Goal: Information Seeking & Learning: Understand process/instructions

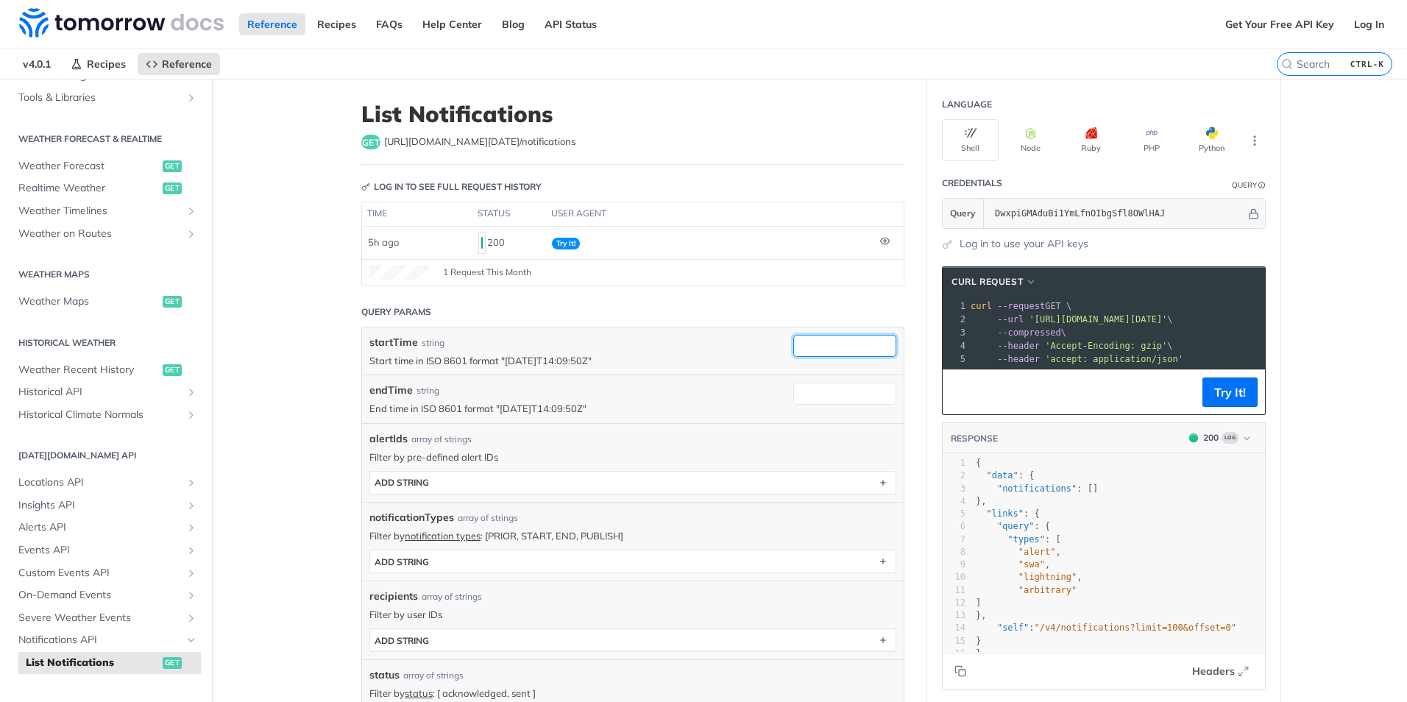
click at [835, 350] on input "startTime" at bounding box center [844, 346] width 103 height 22
click at [322, 368] on main "JUMP TO CTRL-/ Fundamentals [DATE][DOMAIN_NAME] APIs Weather Data Layers Core P…" at bounding box center [703, 683] width 1407 height 1208
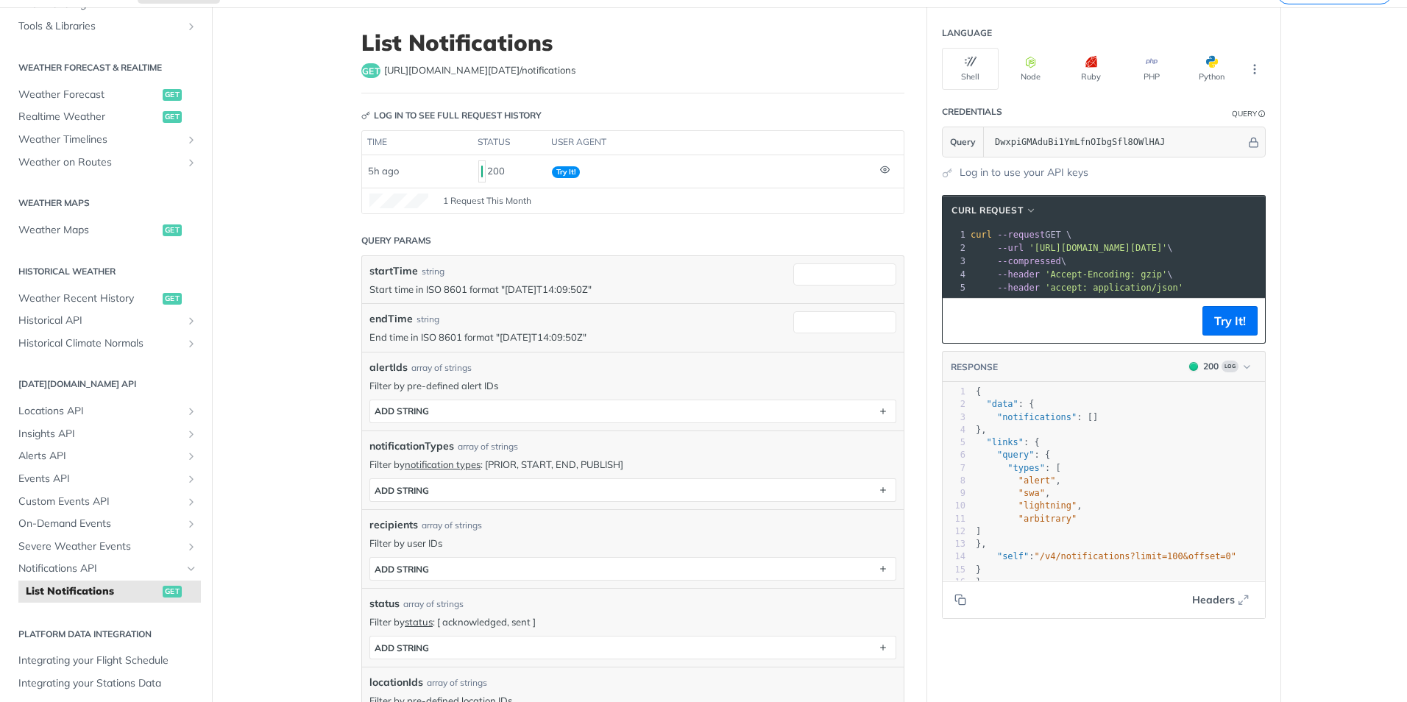
scroll to position [74, 0]
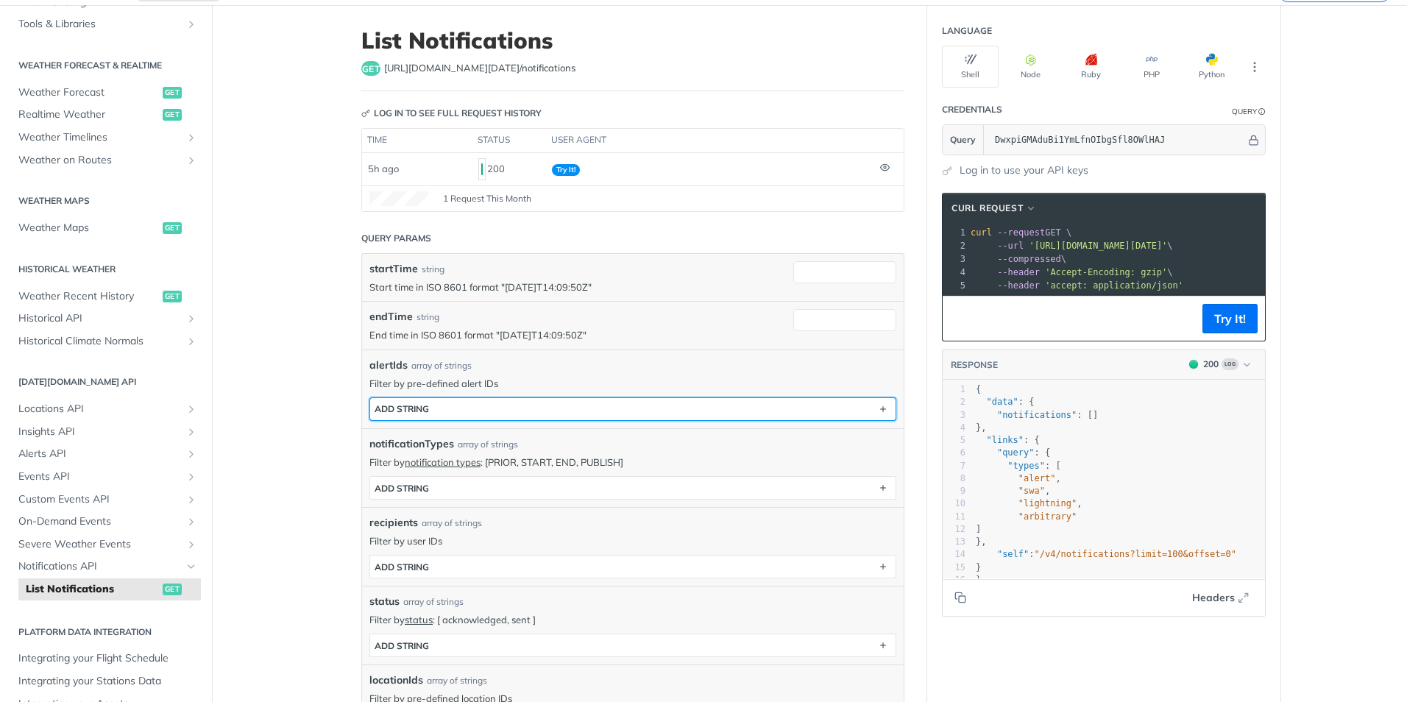
click at [478, 403] on button "ADD string" at bounding box center [633, 409] width 526 height 22
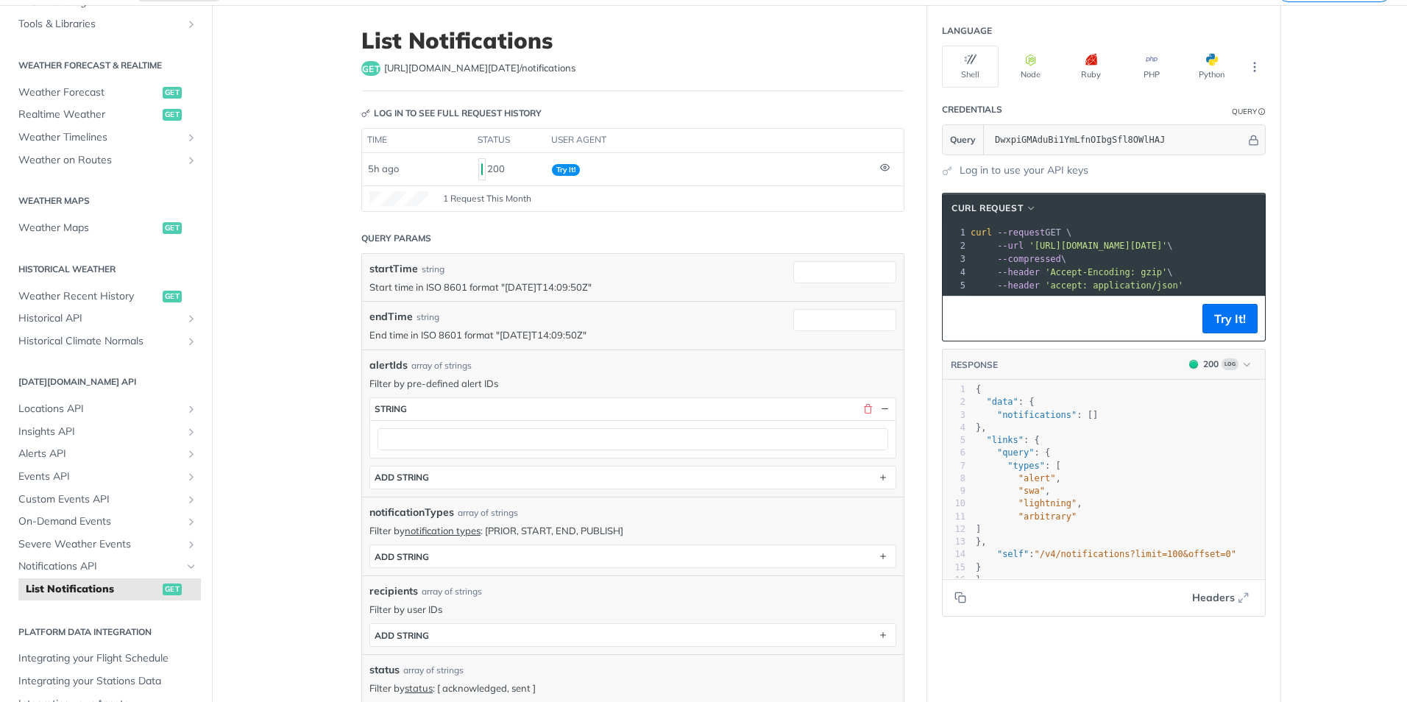
click at [300, 425] on main "JUMP TO CTRL-/ Fundamentals [DATE][DOMAIN_NAME] APIs Weather Data Layers Core P…" at bounding box center [703, 643] width 1407 height 1276
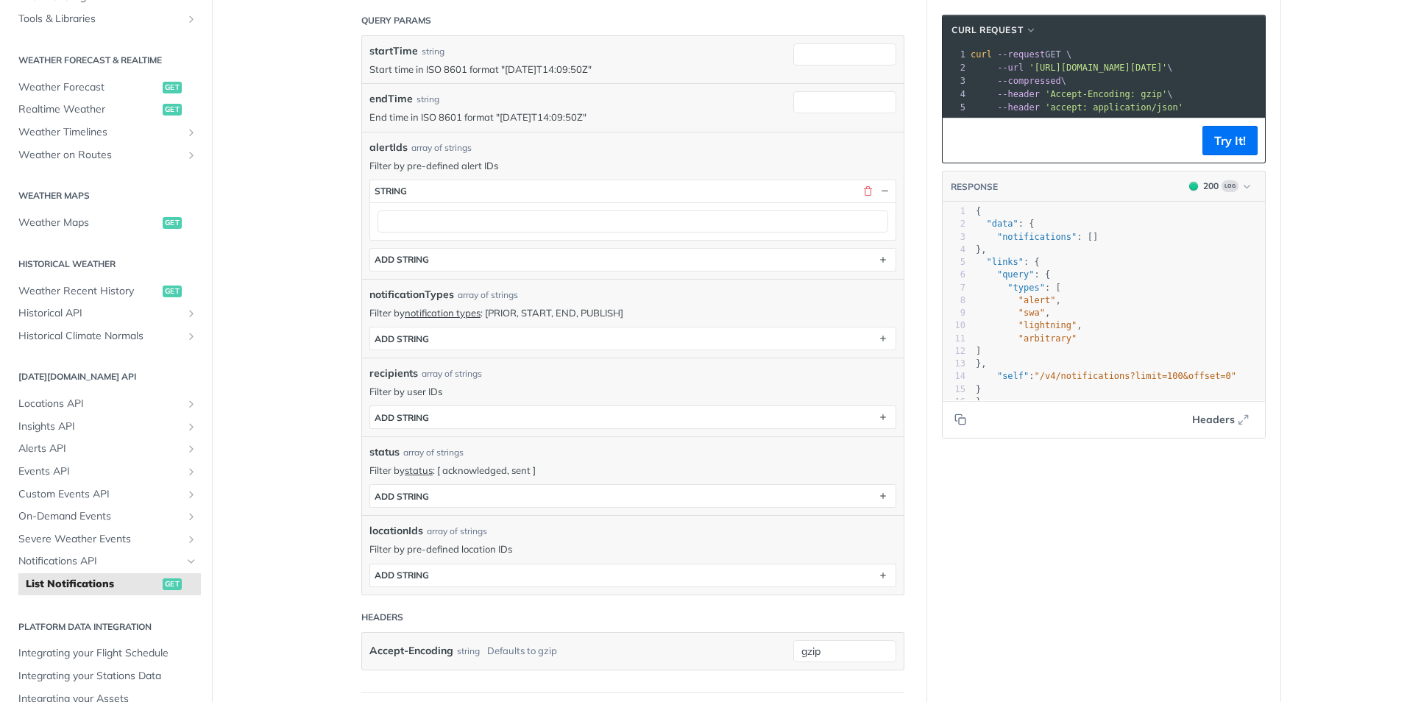
scroll to position [294, 0]
click at [423, 334] on div "ADD string" at bounding box center [402, 335] width 54 height 11
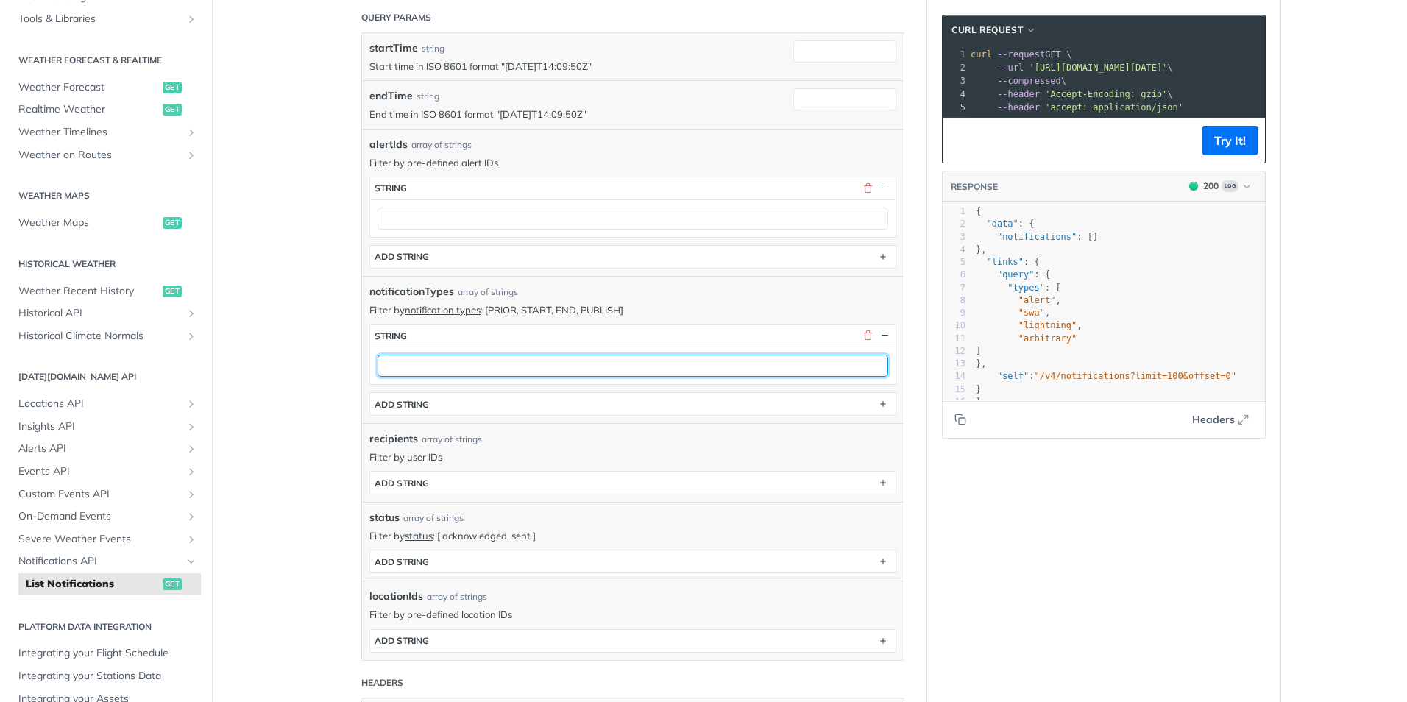
click at [447, 376] on input "text" at bounding box center [633, 366] width 511 height 22
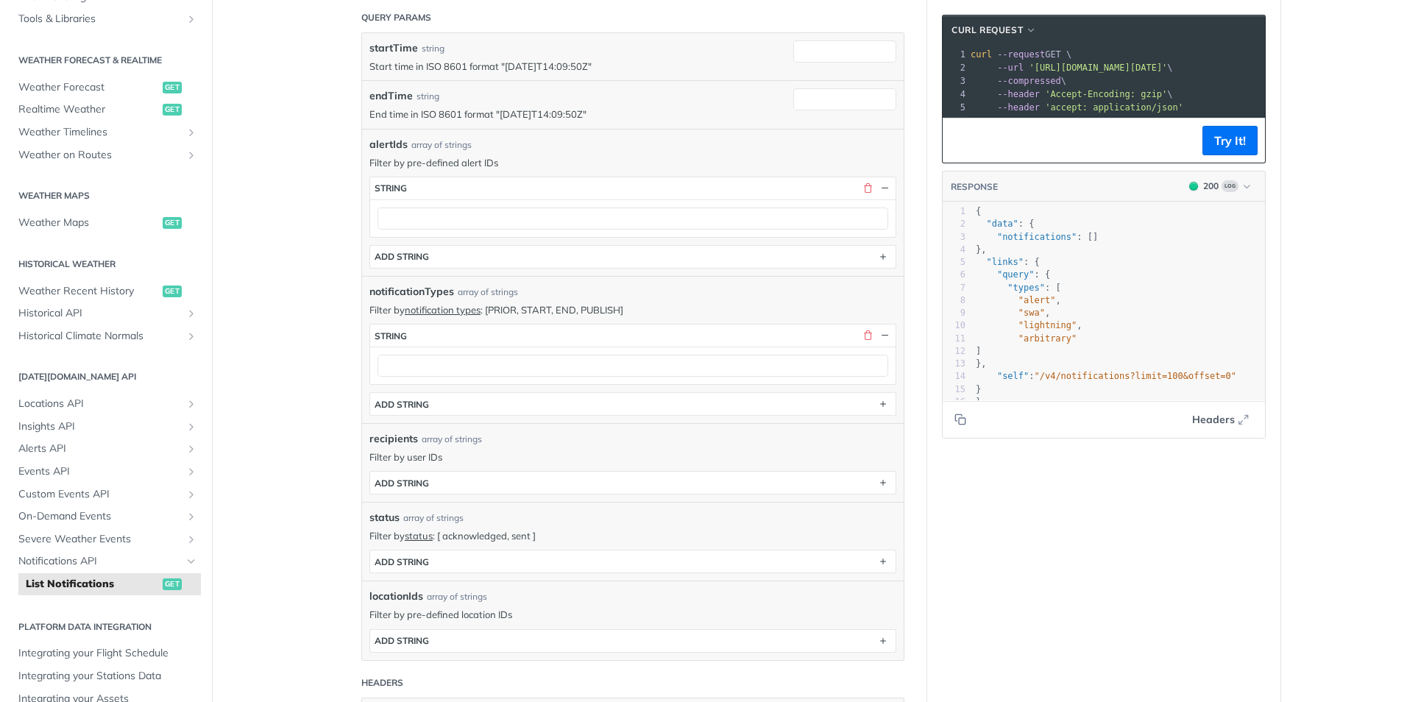
click at [321, 380] on main "JUMP TO CTRL-/ Fundamentals [DATE][DOMAIN_NAME] APIs Weather Data Layers Core P…" at bounding box center [703, 456] width 1407 height 1345
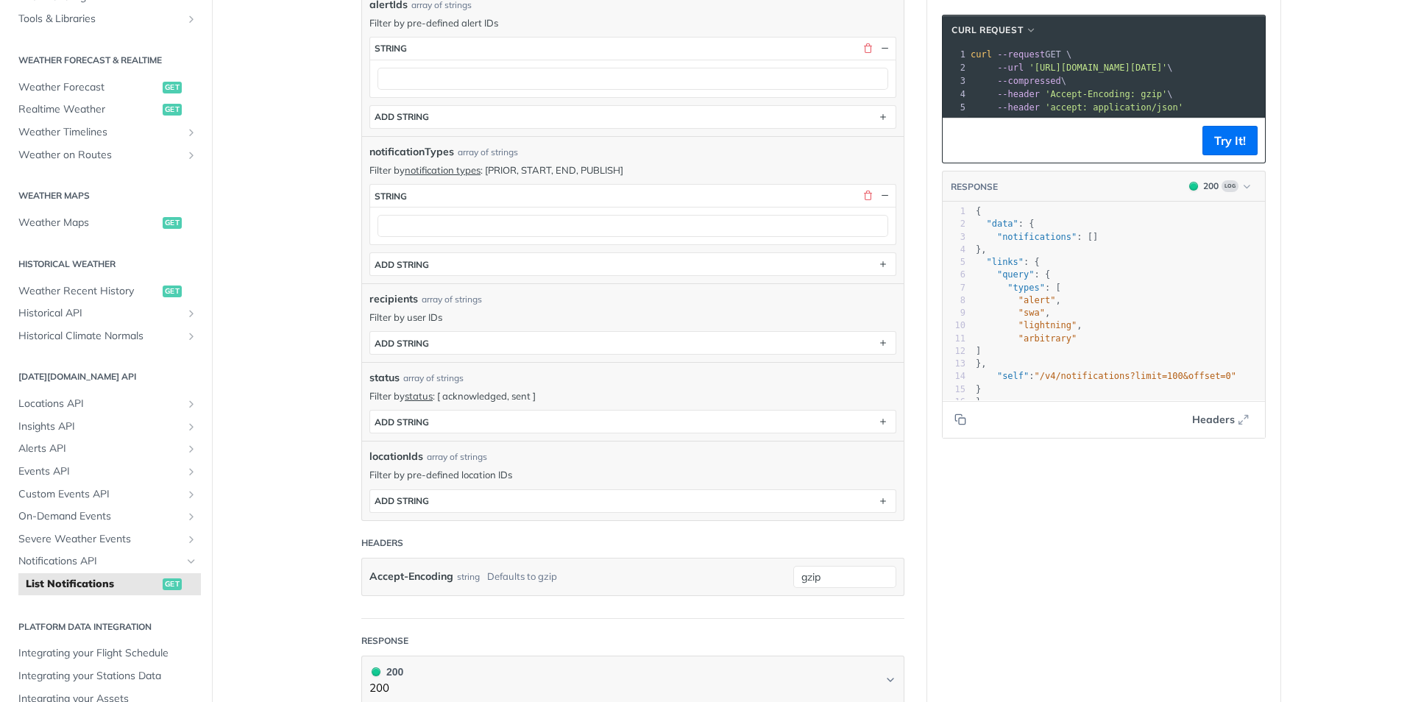
scroll to position [442, 0]
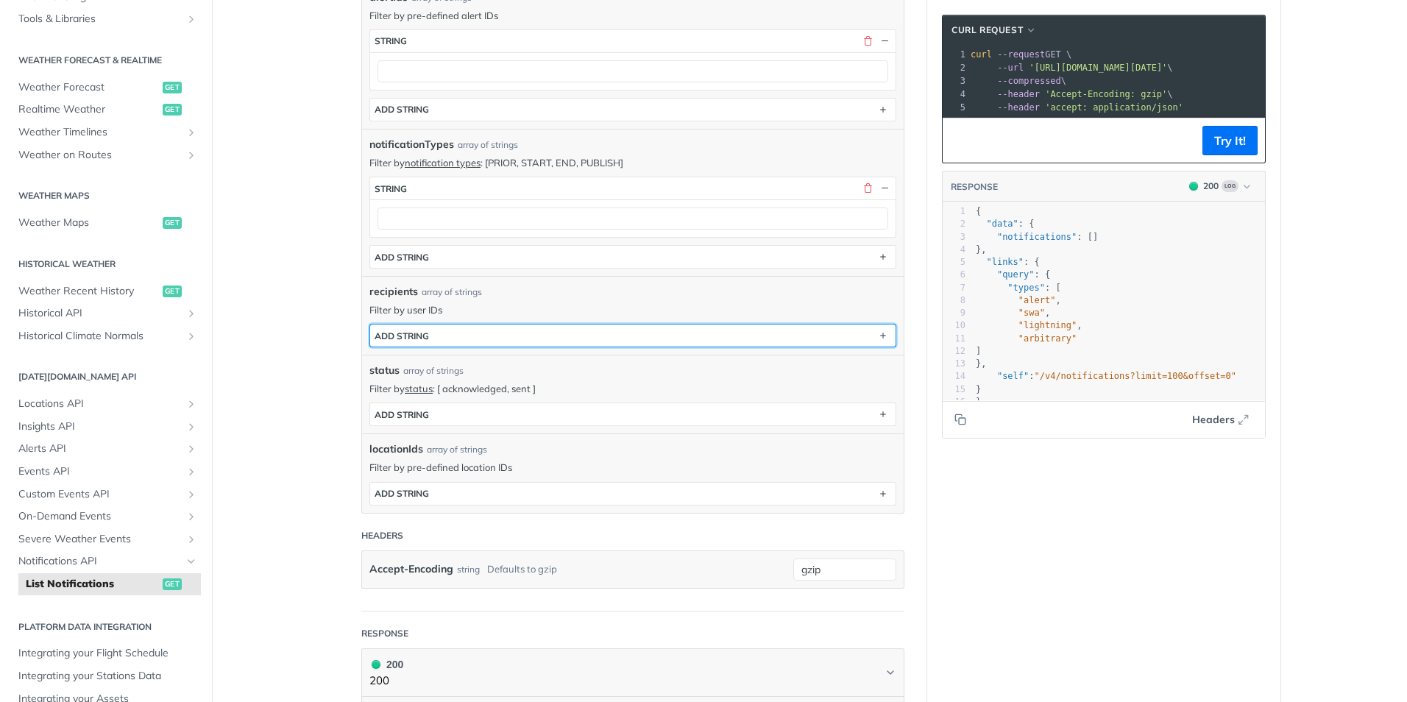
click at [428, 338] on button "ADD string" at bounding box center [633, 336] width 526 height 22
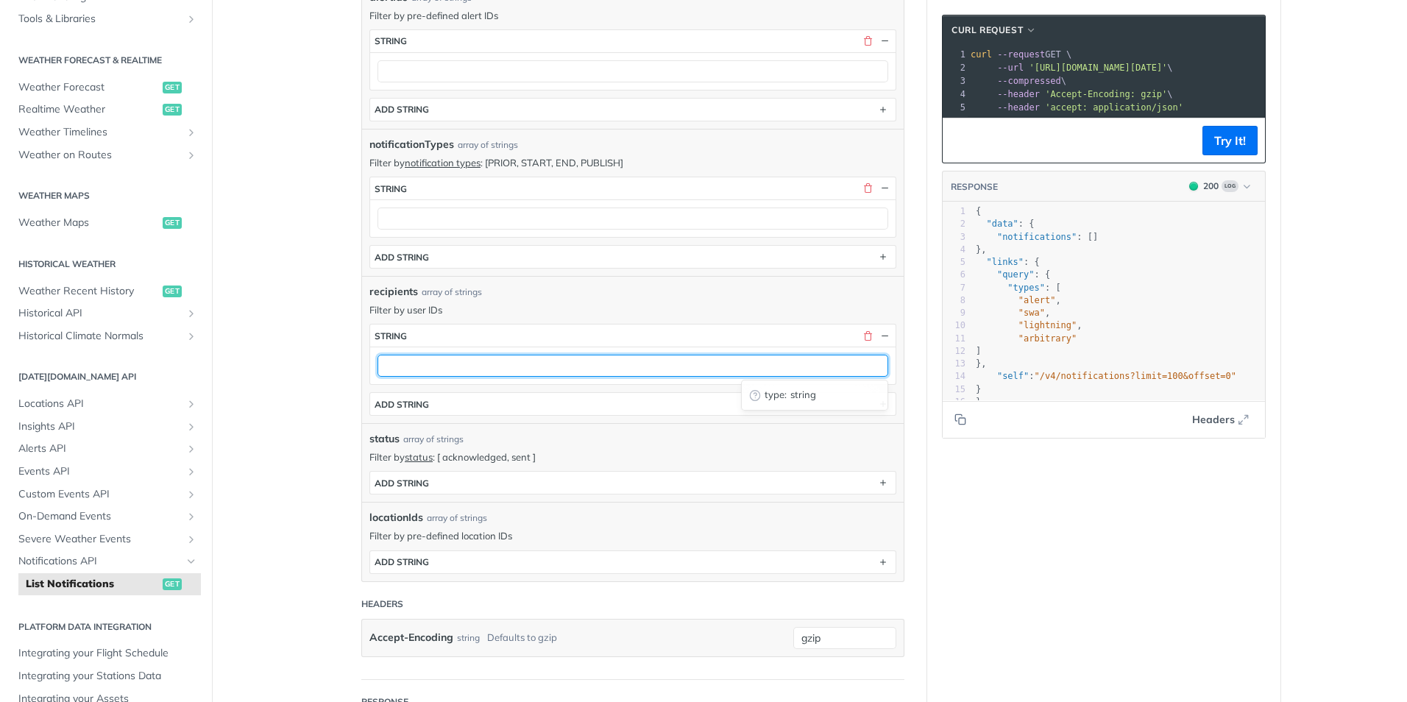
click at [445, 371] on input "text" at bounding box center [633, 366] width 511 height 22
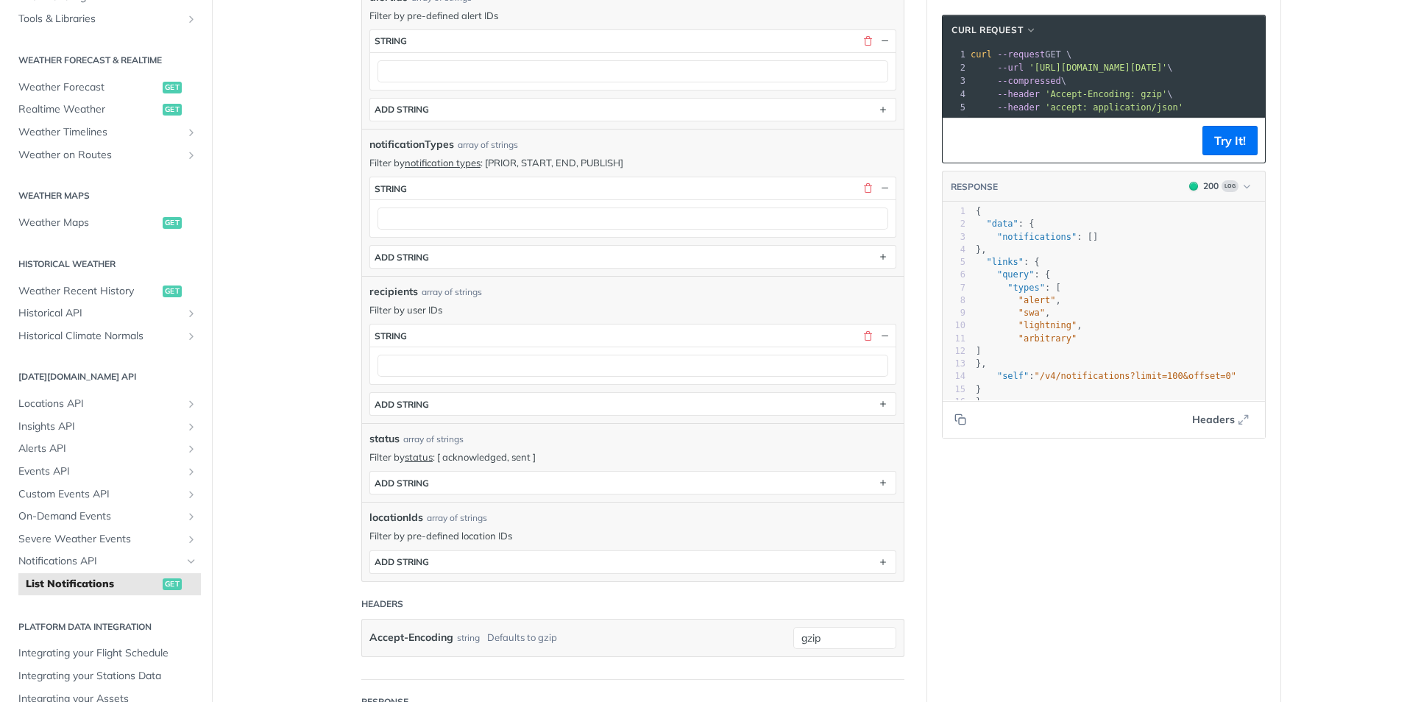
click at [316, 448] on main "JUMP TO CTRL-/ Fundamentals [DATE][DOMAIN_NAME] APIs Weather Data Layers Core P…" at bounding box center [703, 343] width 1407 height 1413
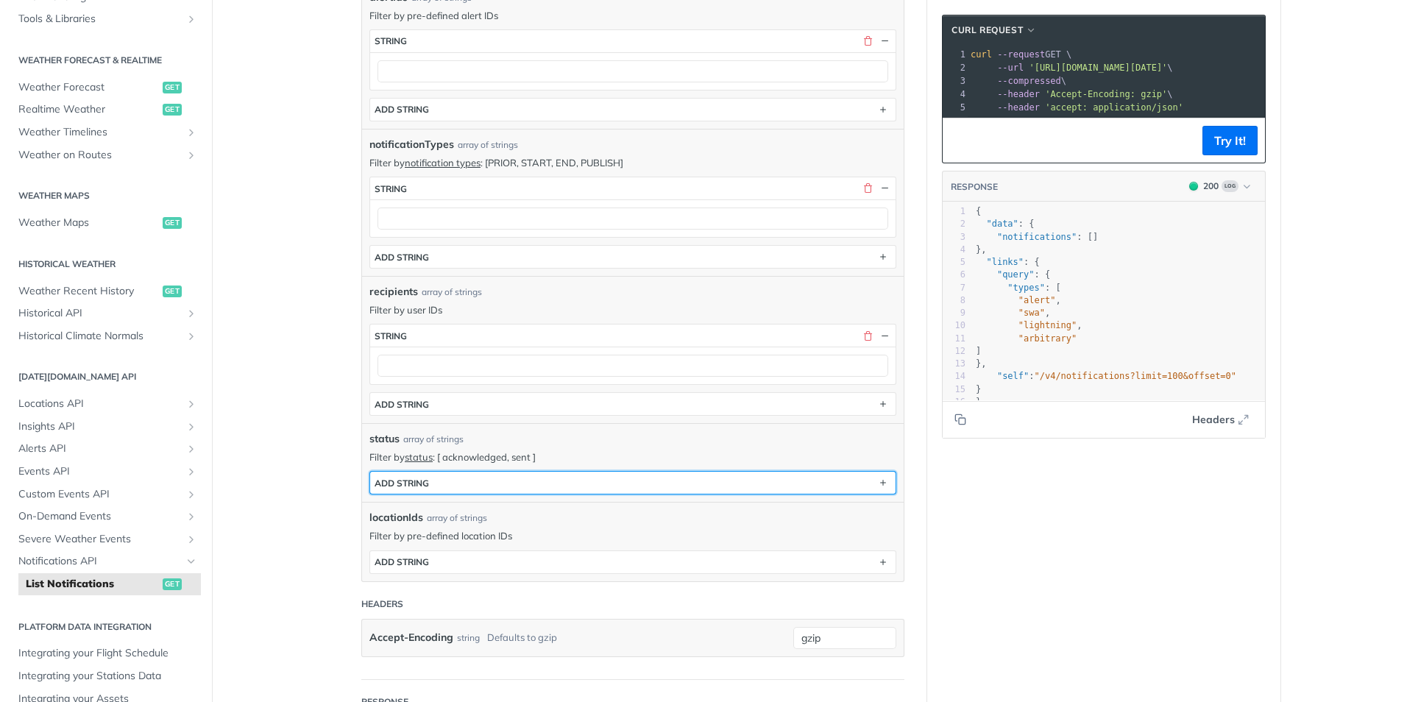
click at [473, 475] on button "ADD string" at bounding box center [633, 483] width 526 height 22
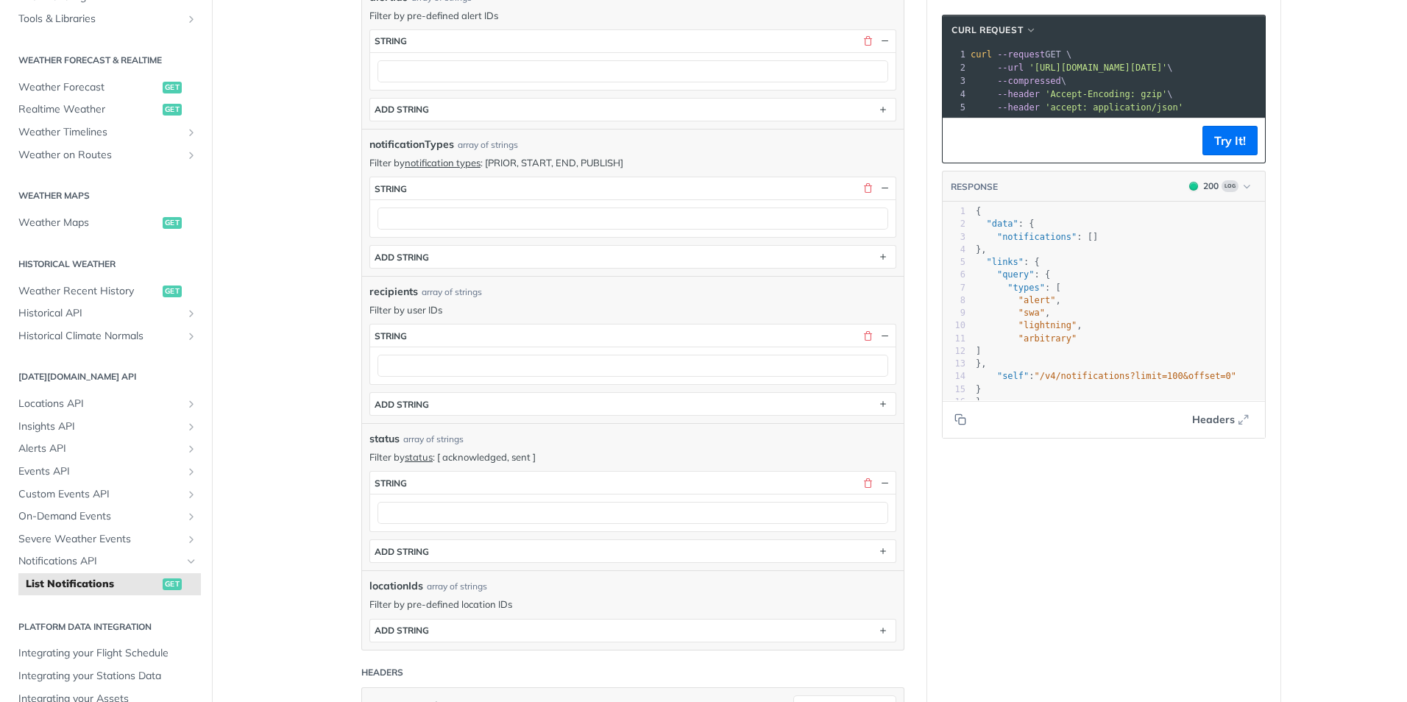
click at [330, 533] on main "JUMP TO CTRL-/ Fundamentals [DATE][DOMAIN_NAME] APIs Weather Data Layers Core P…" at bounding box center [703, 378] width 1407 height 1482
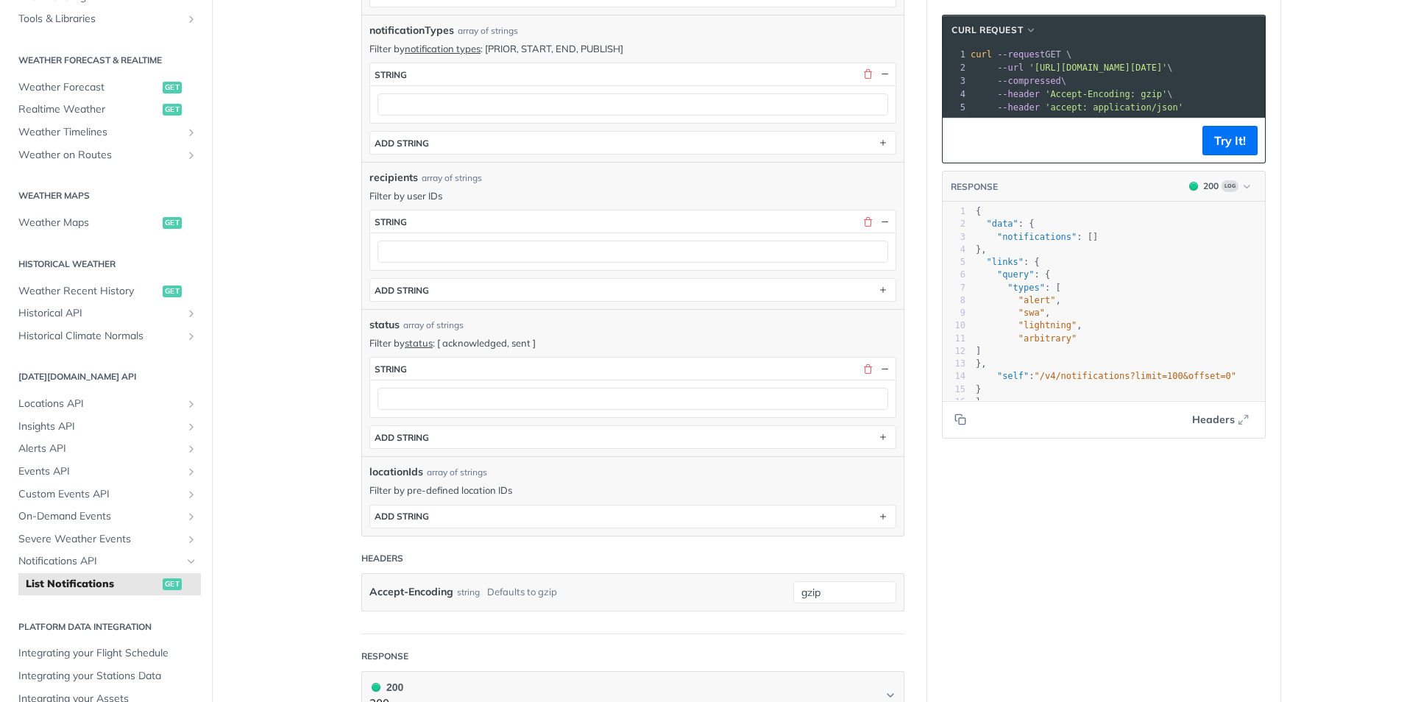
scroll to position [589, 0]
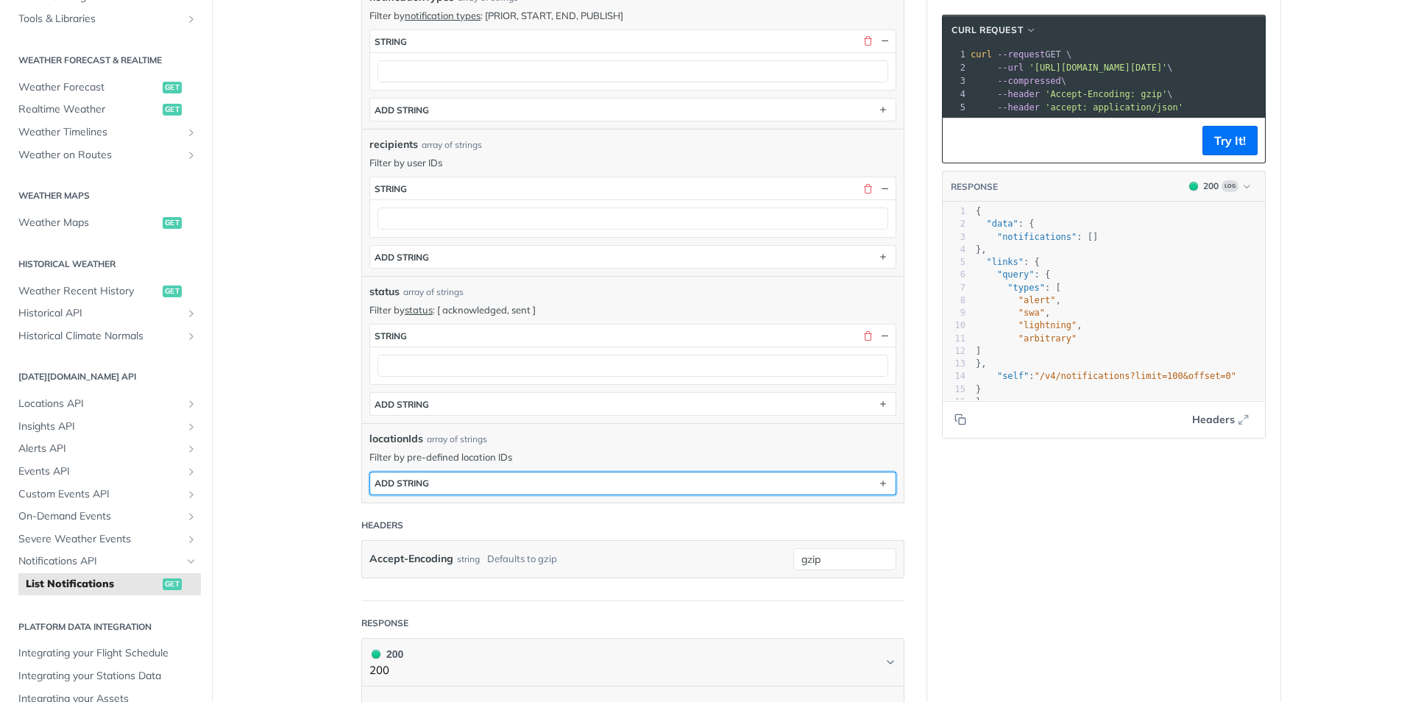
click at [467, 489] on button "ADD string" at bounding box center [633, 484] width 526 height 22
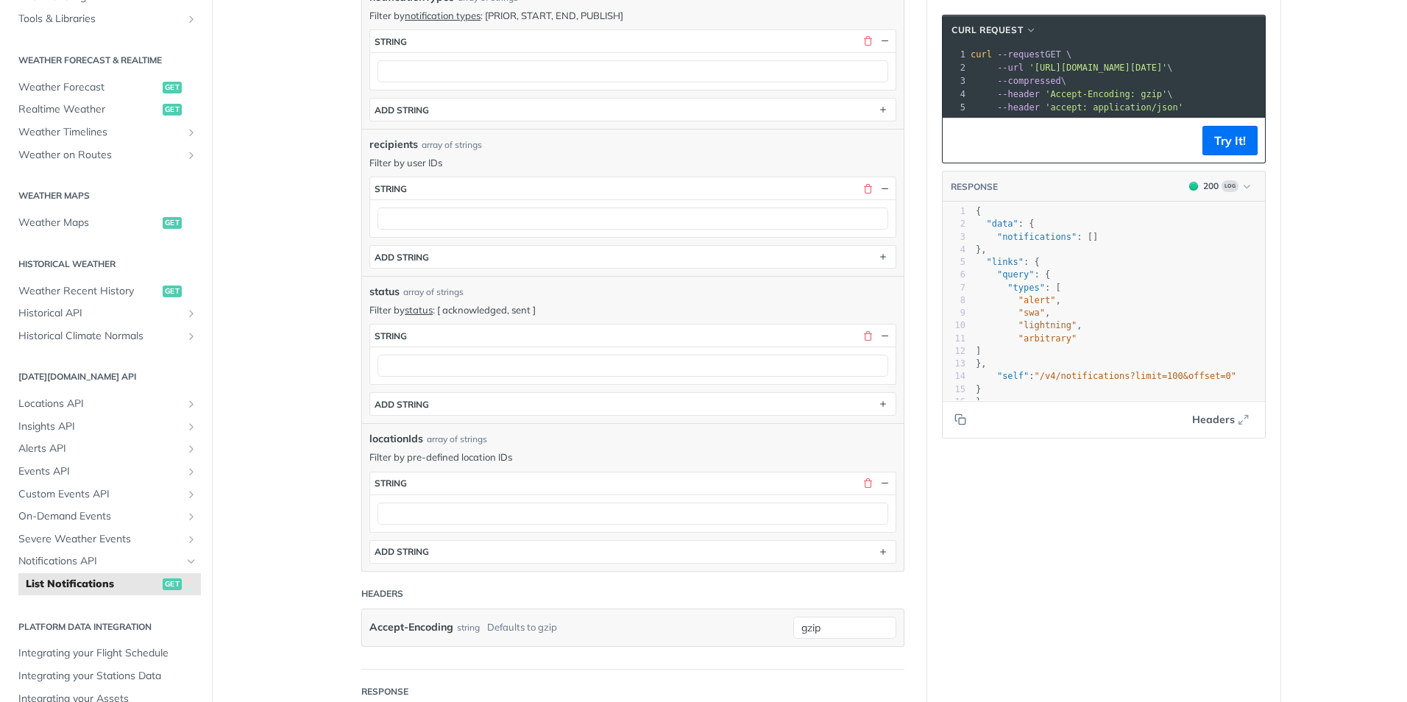
click at [318, 534] on main "JUMP TO CTRL-/ Fundamentals [DATE][DOMAIN_NAME] APIs Weather Data Layers Core P…" at bounding box center [703, 265] width 1407 height 1550
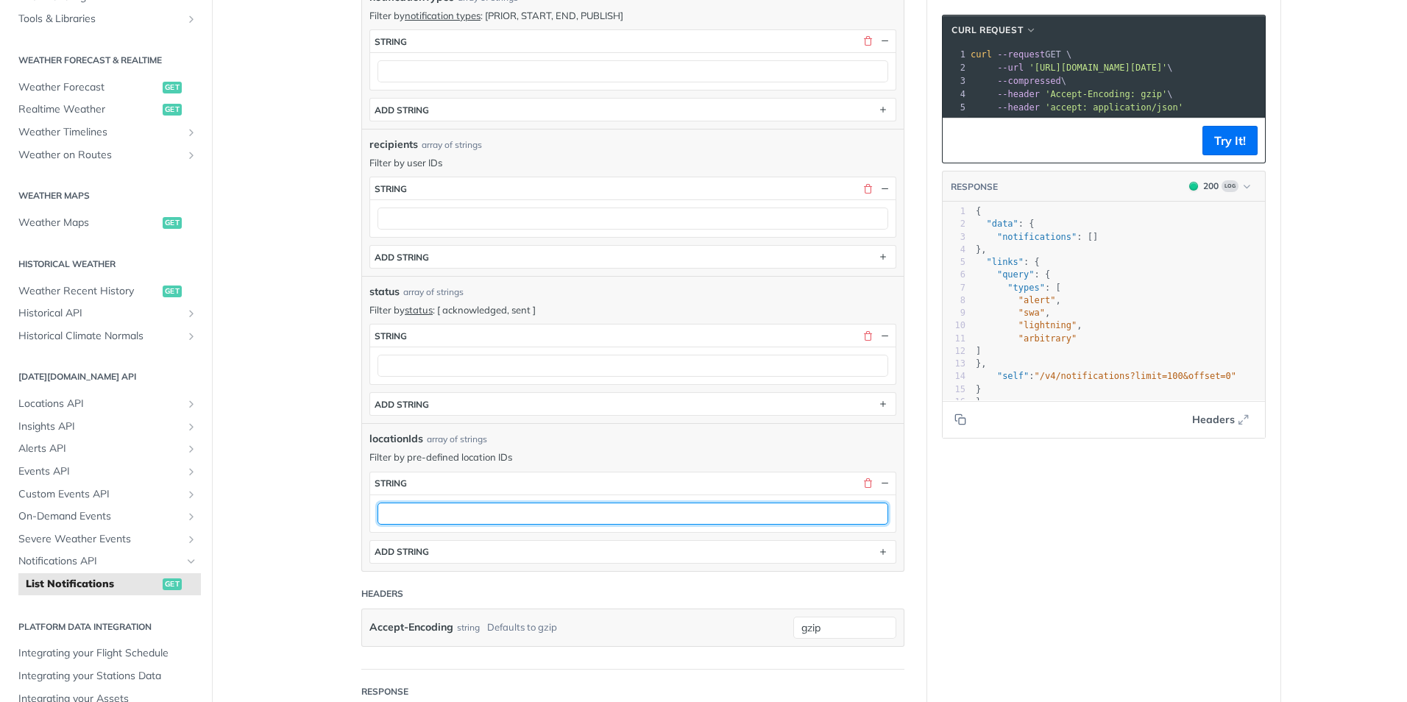
click at [567, 515] on input "text" at bounding box center [633, 514] width 511 height 22
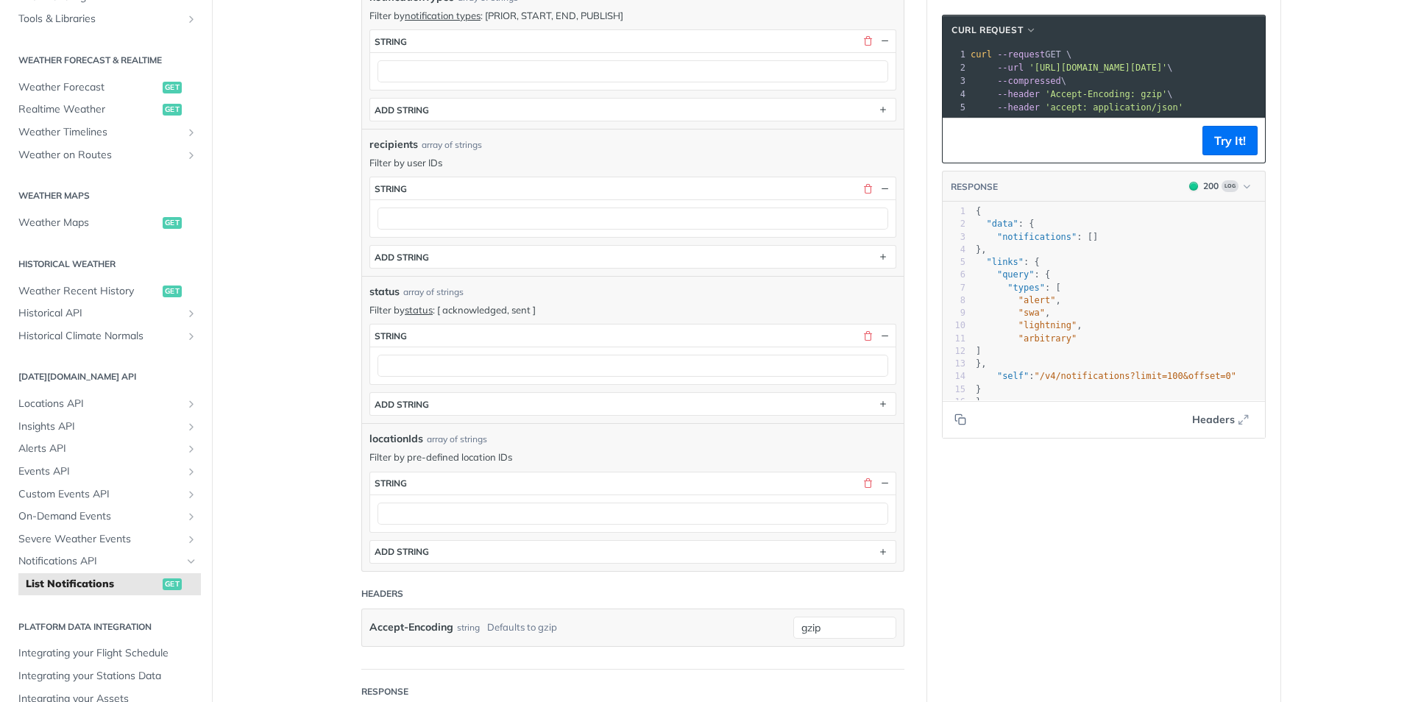
click at [306, 528] on main "JUMP TO CTRL-/ Fundamentals [DATE][DOMAIN_NAME] APIs Weather Data Layers Core P…" at bounding box center [703, 265] width 1407 height 1550
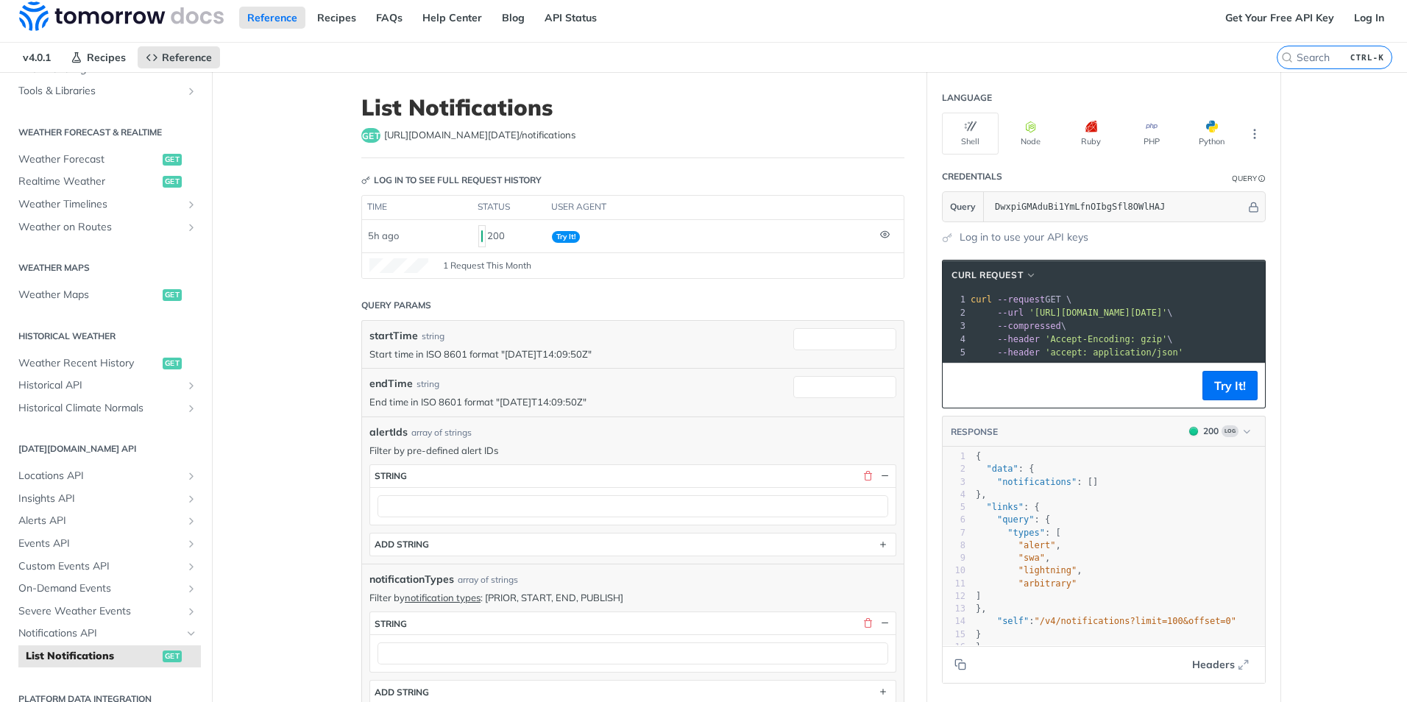
scroll to position [0, 0]
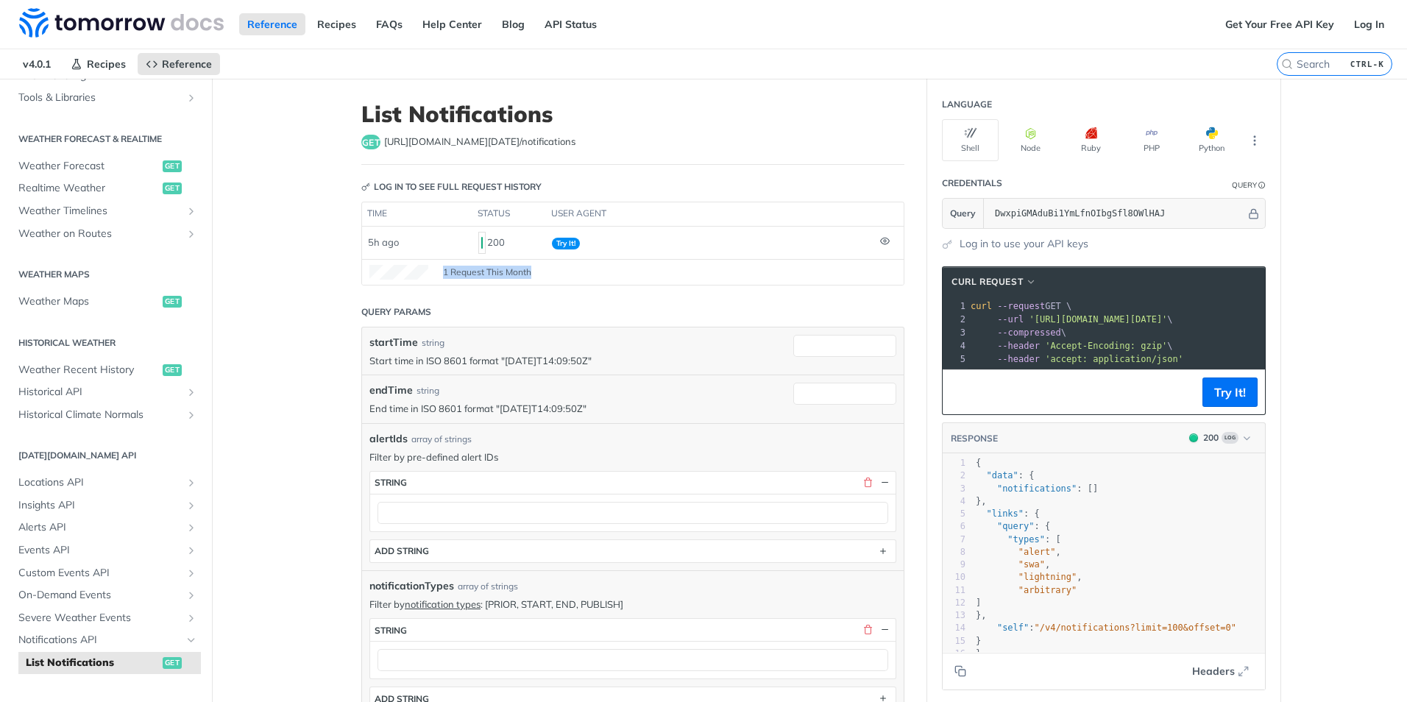
drag, startPoint x: 439, startPoint y: 271, endPoint x: 607, endPoint y: 269, distance: 168.6
click at [607, 269] on div "1 Request This Month" at bounding box center [632, 272] width 527 height 15
drag, startPoint x: 607, startPoint y: 269, endPoint x: 601, endPoint y: 303, distance: 34.5
click at [601, 303] on header "Query Params" at bounding box center [632, 311] width 543 height 29
click at [562, 305] on header "Query Params" at bounding box center [632, 311] width 543 height 29
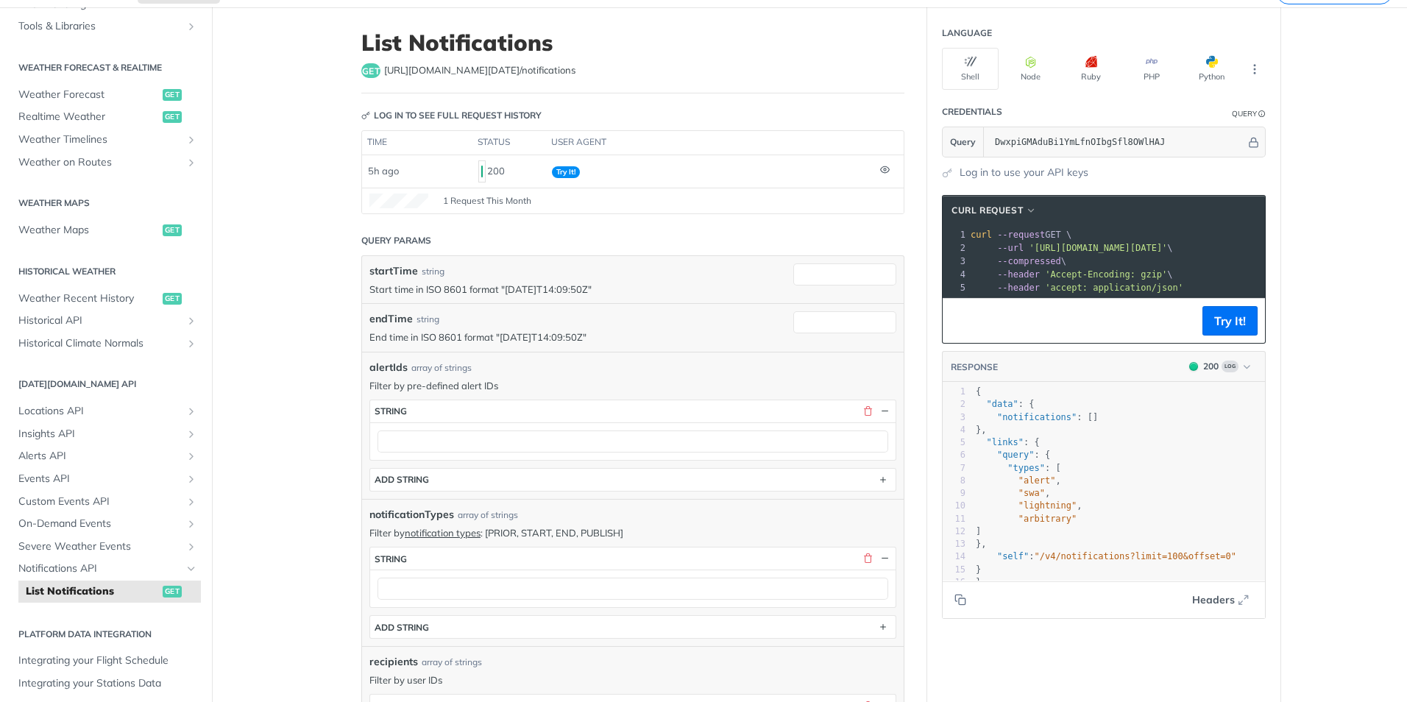
scroll to position [74, 0]
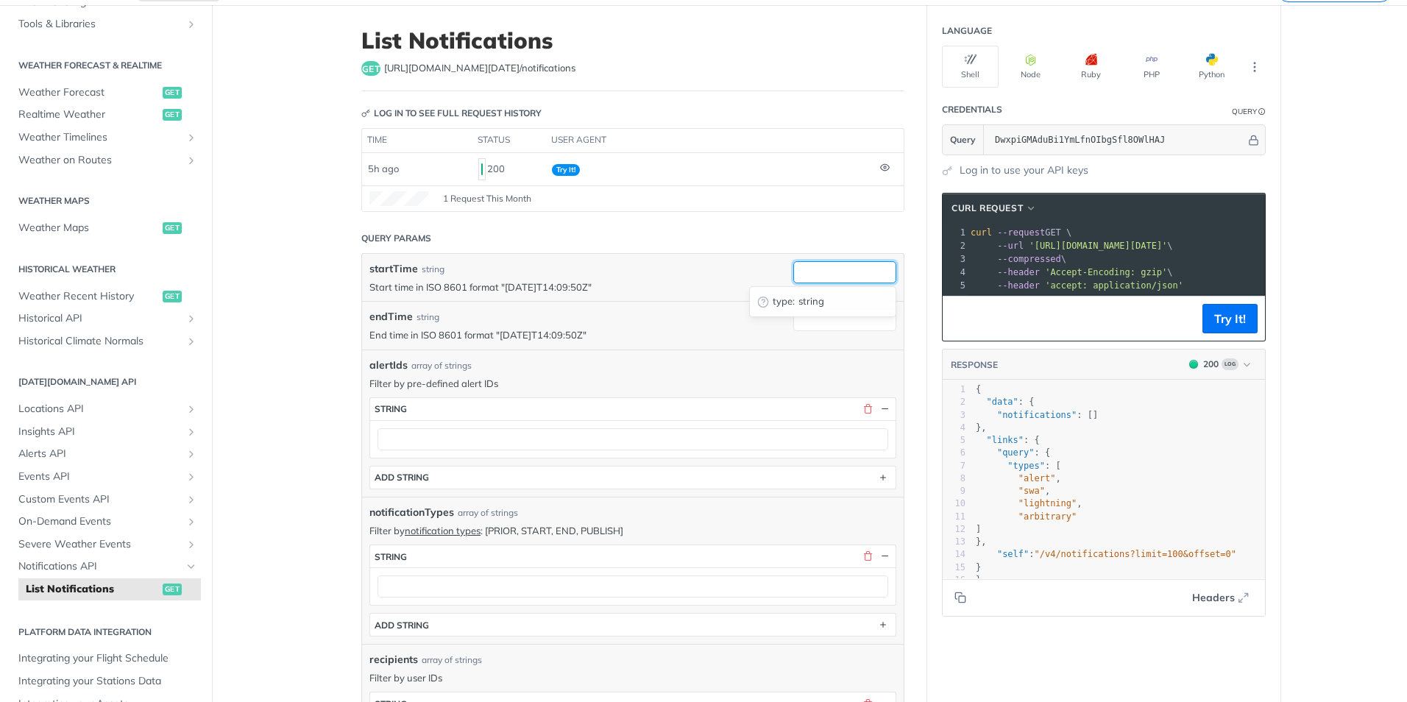
click at [810, 273] on input "startTime" at bounding box center [844, 272] width 103 height 22
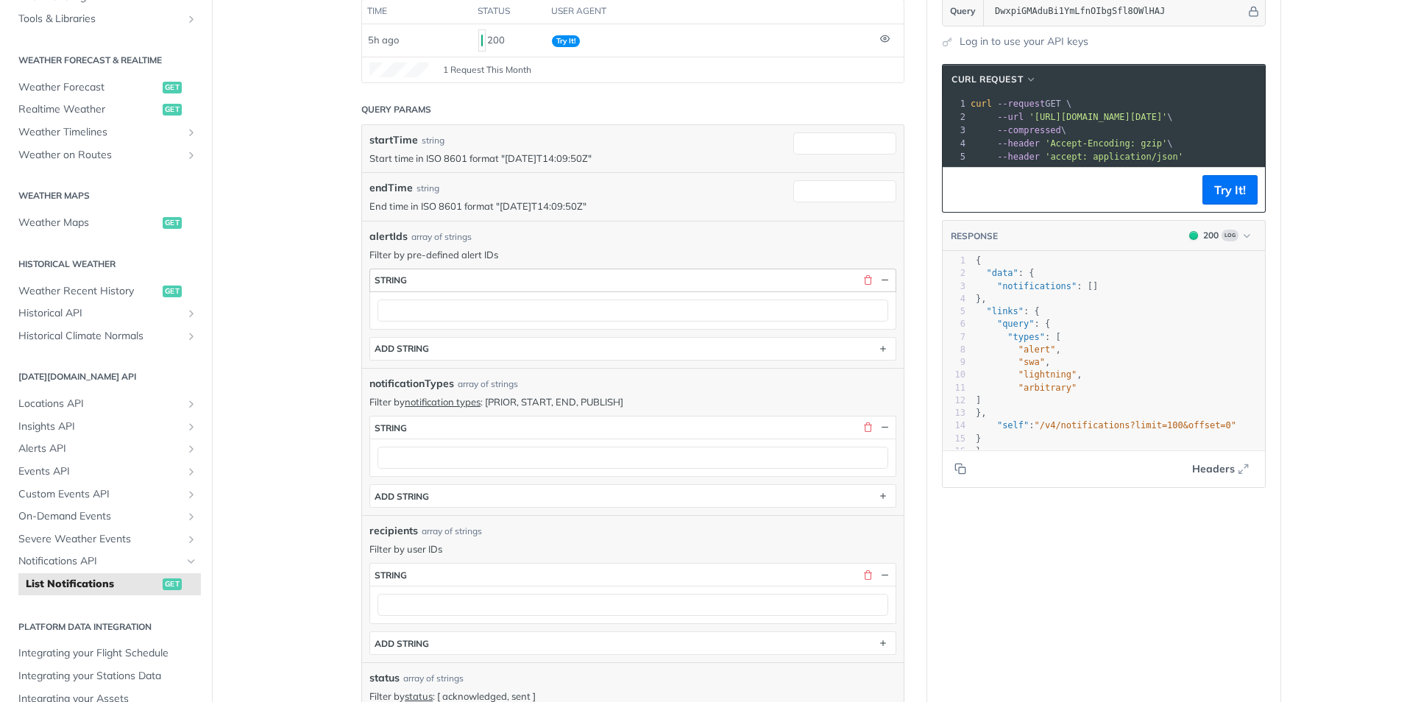
scroll to position [294, 0]
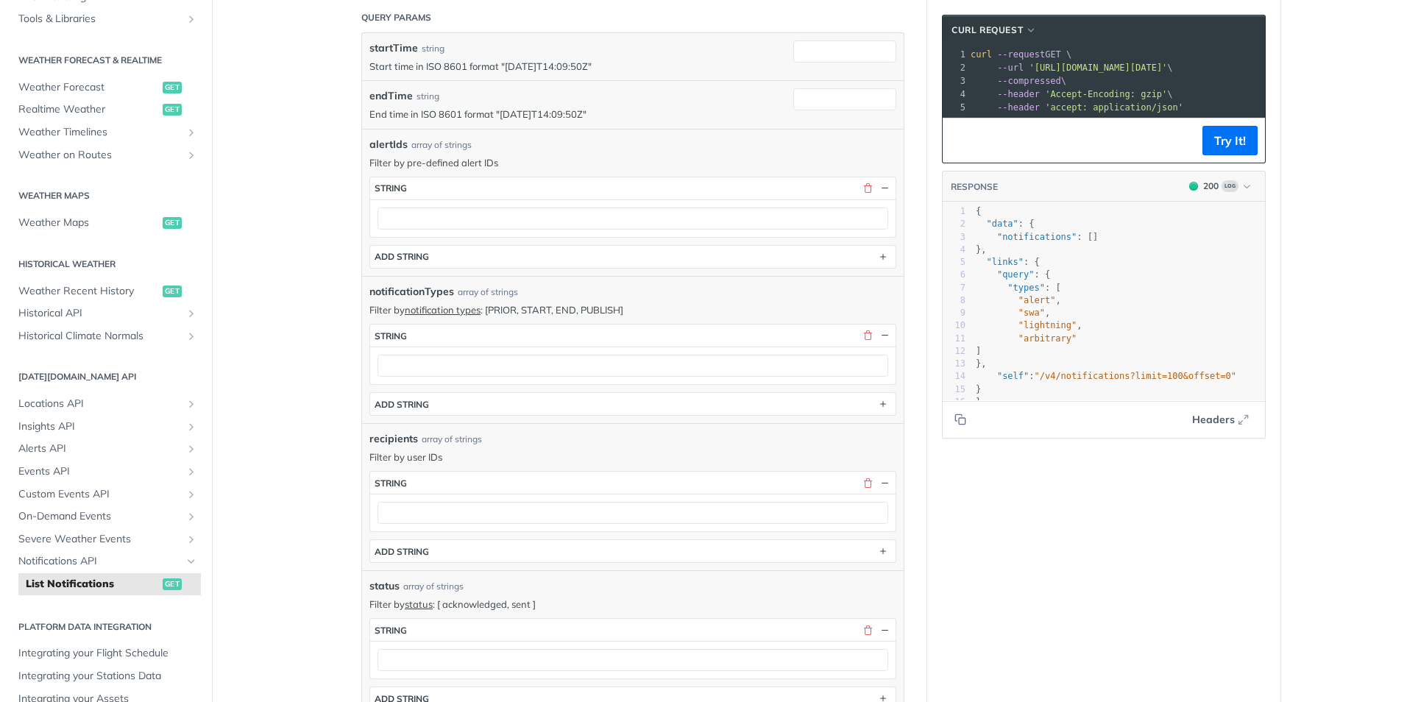
click at [499, 309] on p "Filter by notification types : [PRIOR, START, END, PUBLISH]" at bounding box center [632, 309] width 527 height 13
drag, startPoint x: 499, startPoint y: 309, endPoint x: 589, endPoint y: 309, distance: 89.8
click at [589, 309] on p "Filter by notification types : [PRIOR, START, END, PUBLISH]" at bounding box center [632, 309] width 527 height 13
click at [504, 312] on p "Filter by notification types : [PRIOR, START, END, PUBLISH]" at bounding box center [632, 309] width 527 height 13
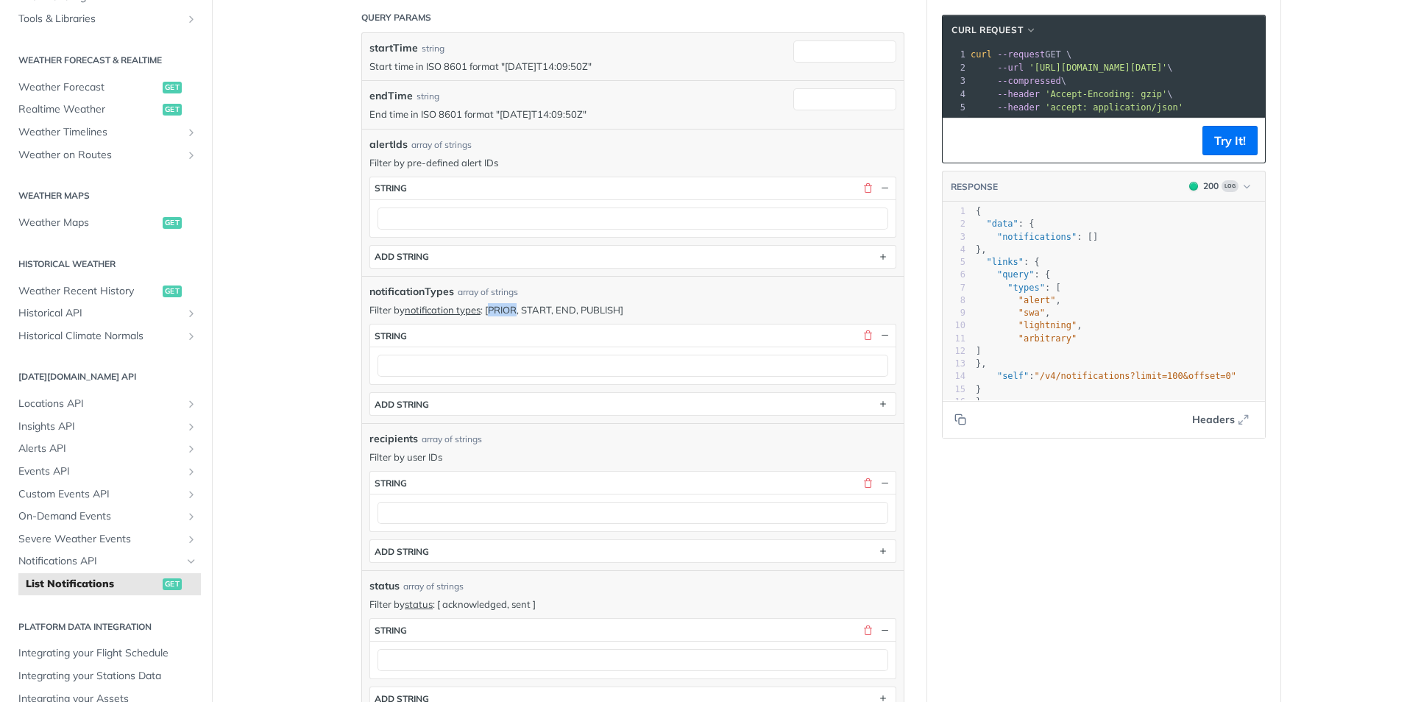
click at [504, 312] on p "Filter by notification types : [PRIOR, START, END, PUBLISH]" at bounding box center [632, 309] width 527 height 13
copy p "PRIOR"
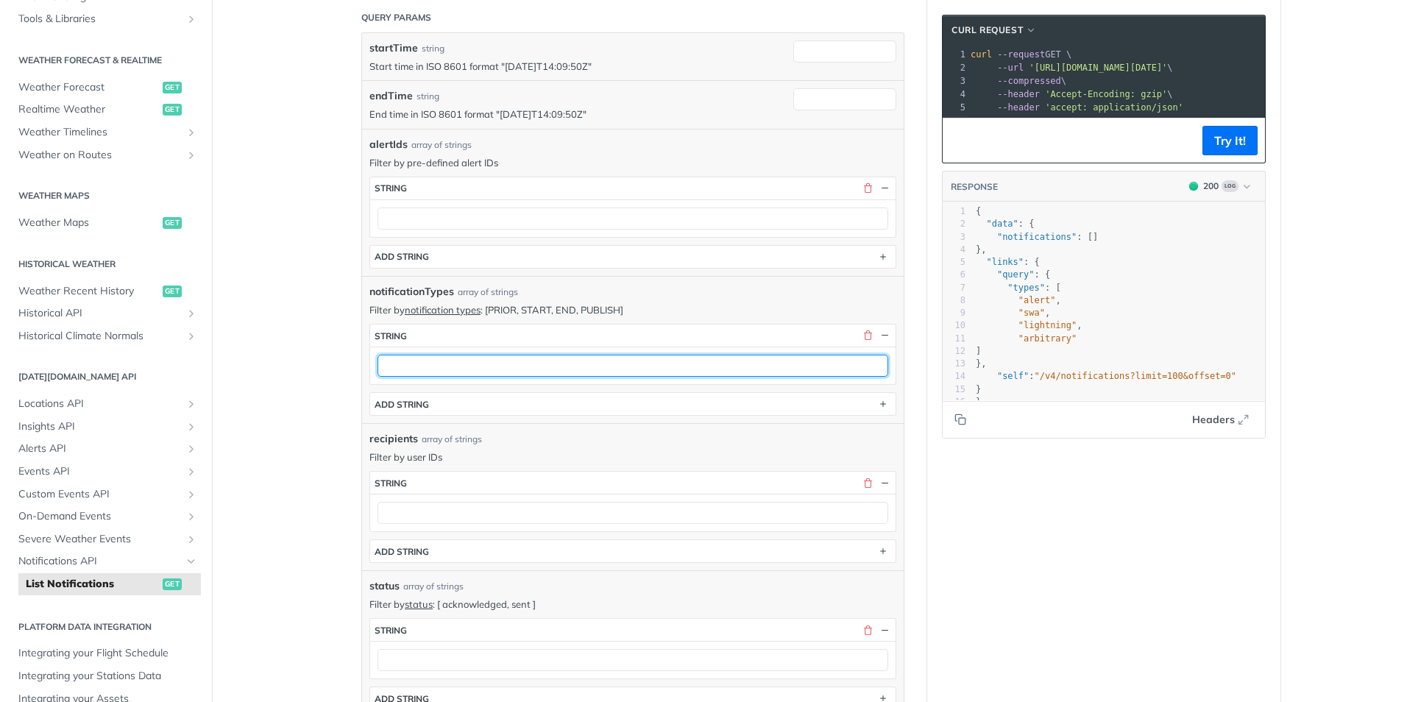
click at [461, 356] on input "text" at bounding box center [633, 366] width 511 height 22
paste input "PRIOR"
type input "PRIOR"
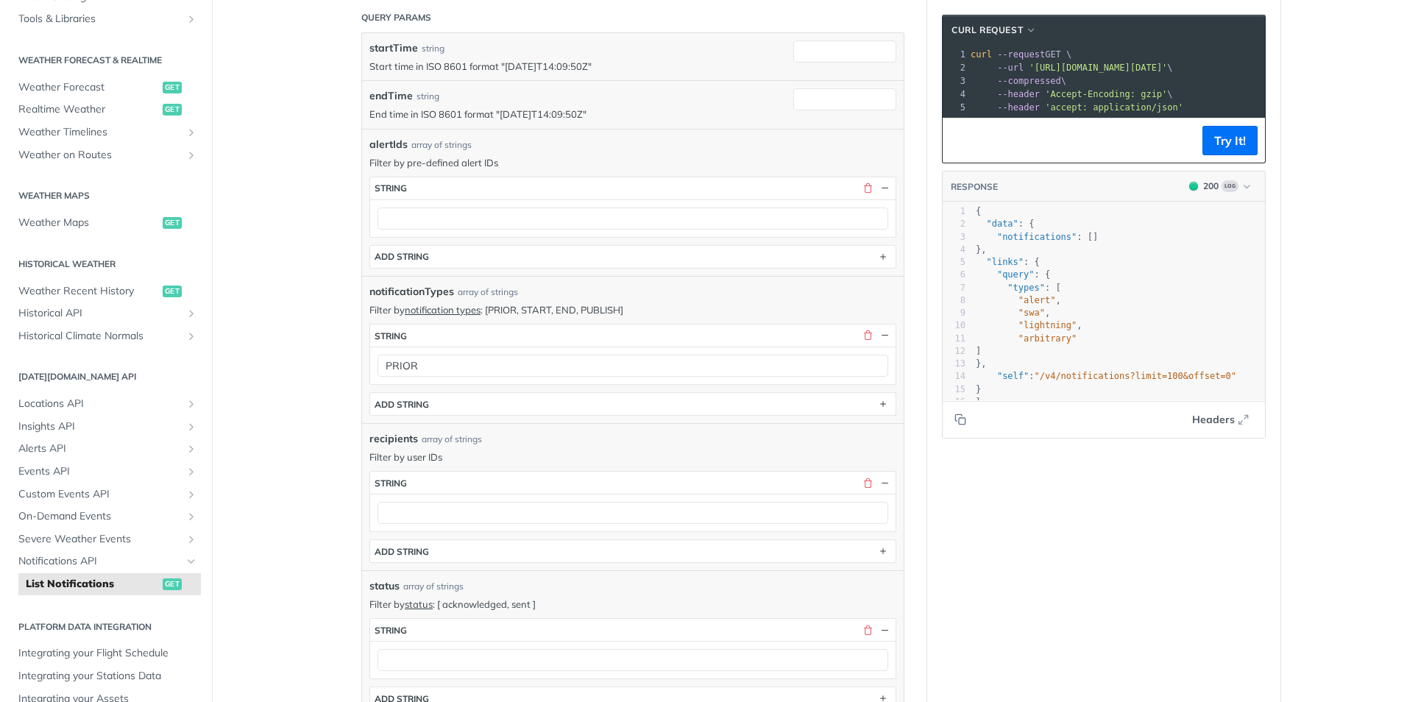
click at [313, 389] on main "JUMP TO CTRL-/ Fundamentals [DATE][DOMAIN_NAME] APIs Weather Data Layers Core P…" at bounding box center [703, 559] width 1407 height 1550
click at [948, 512] on div "Language Shell Node Ruby PHP Python Credentials Query Query DwxpiGMAduBi1YmLfnO…" at bounding box center [1103, 559] width 353 height 1550
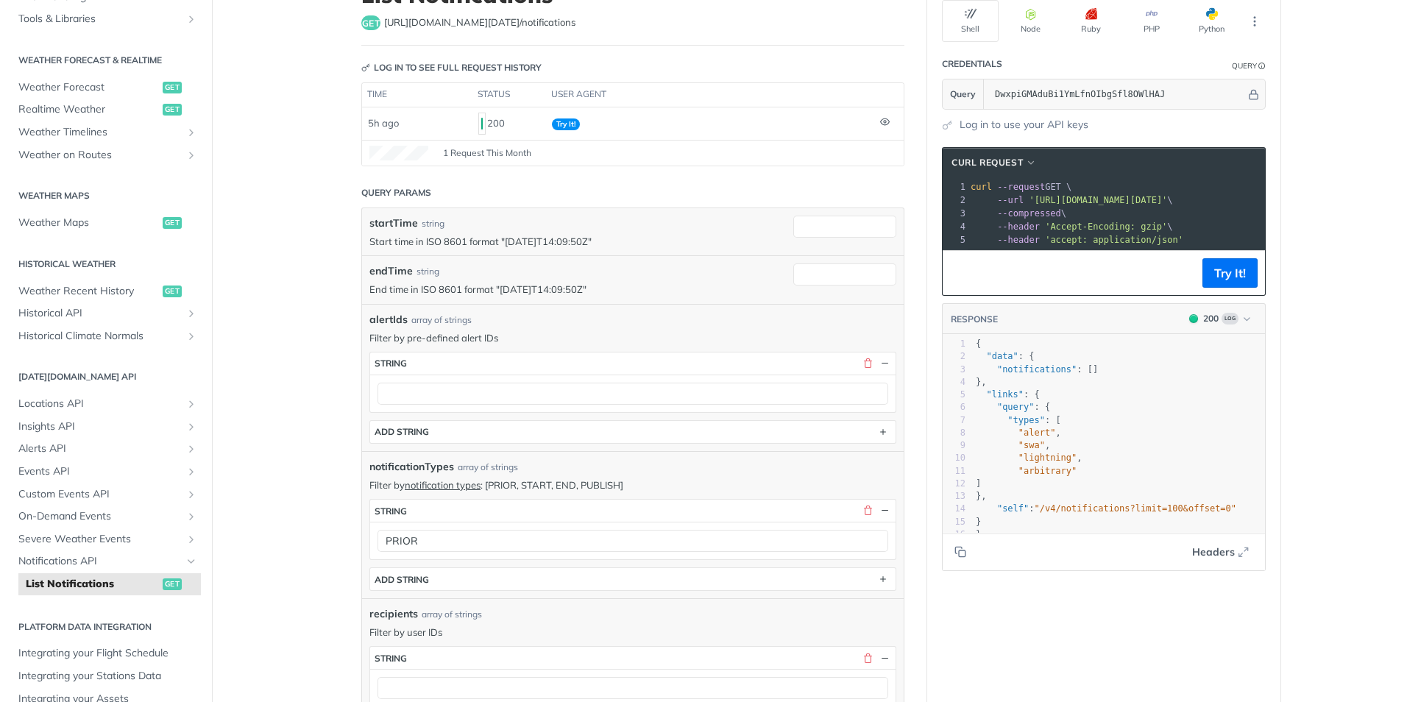
scroll to position [74, 0]
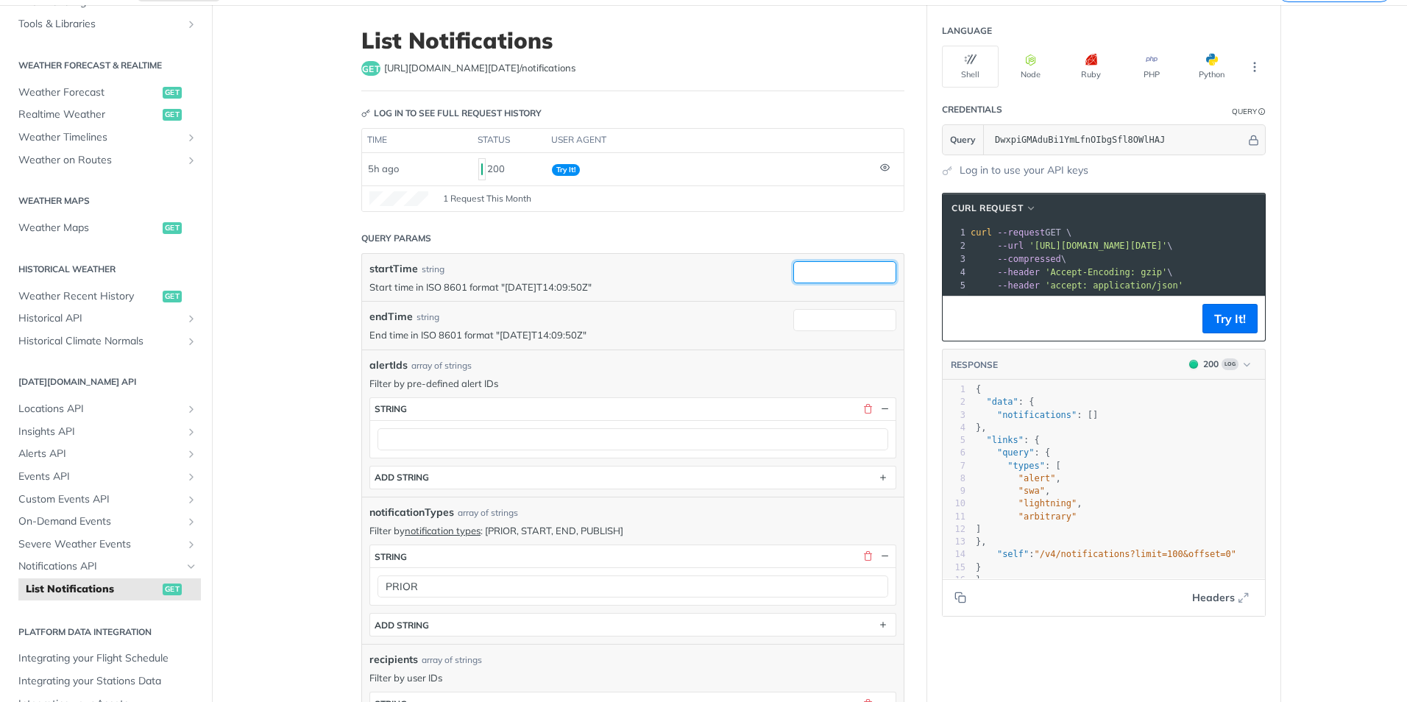
click at [824, 272] on input "startTime" at bounding box center [844, 272] width 103 height 22
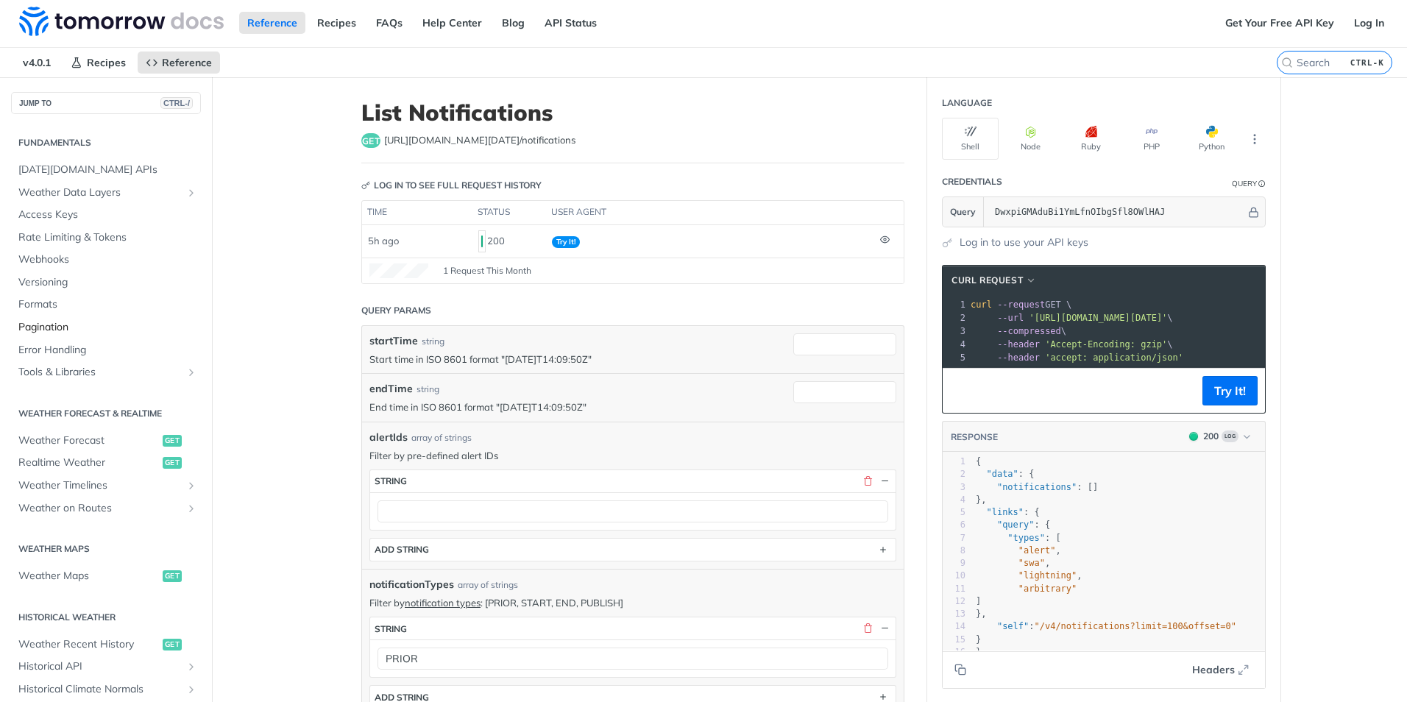
scroll to position [0, 0]
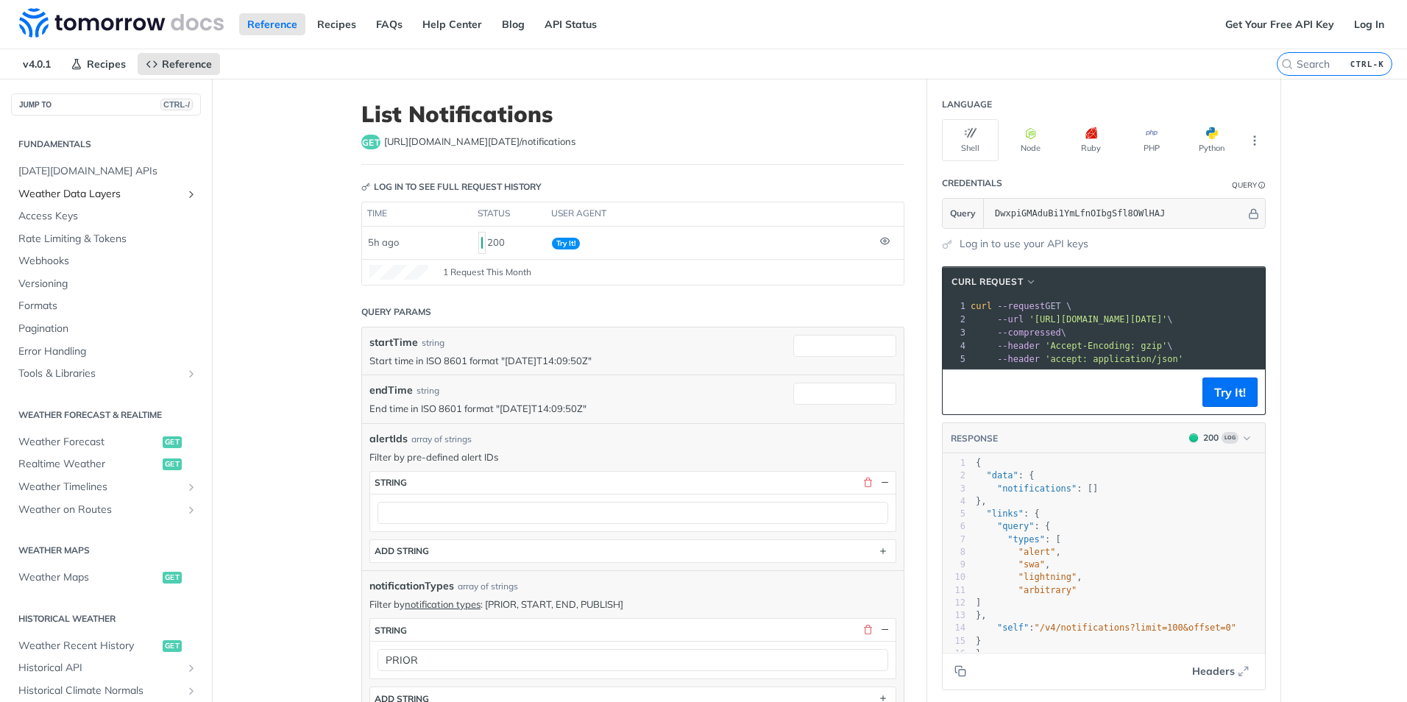
click at [185, 188] on icon "Show subpages for Weather Data Layers" at bounding box center [191, 194] width 12 height 12
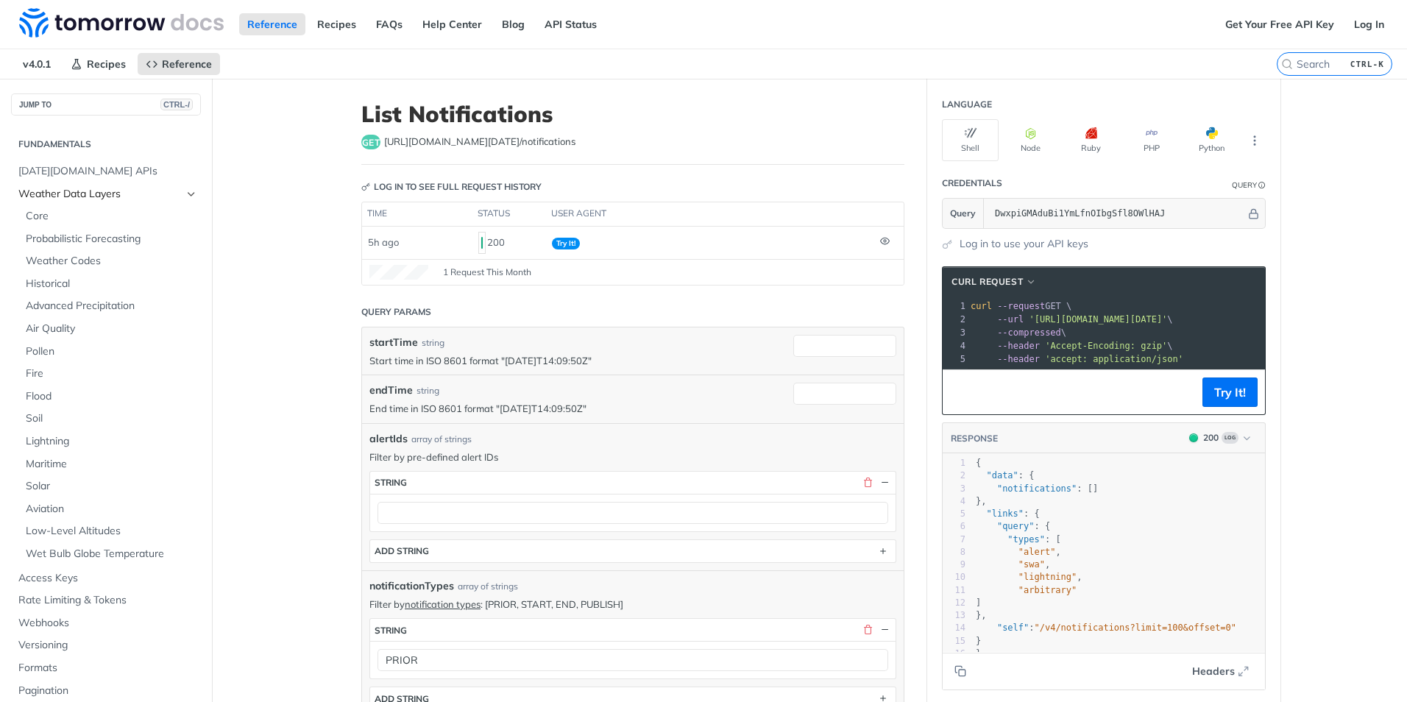
click at [185, 188] on icon "Hide subpages for Weather Data Layers" at bounding box center [191, 194] width 12 height 12
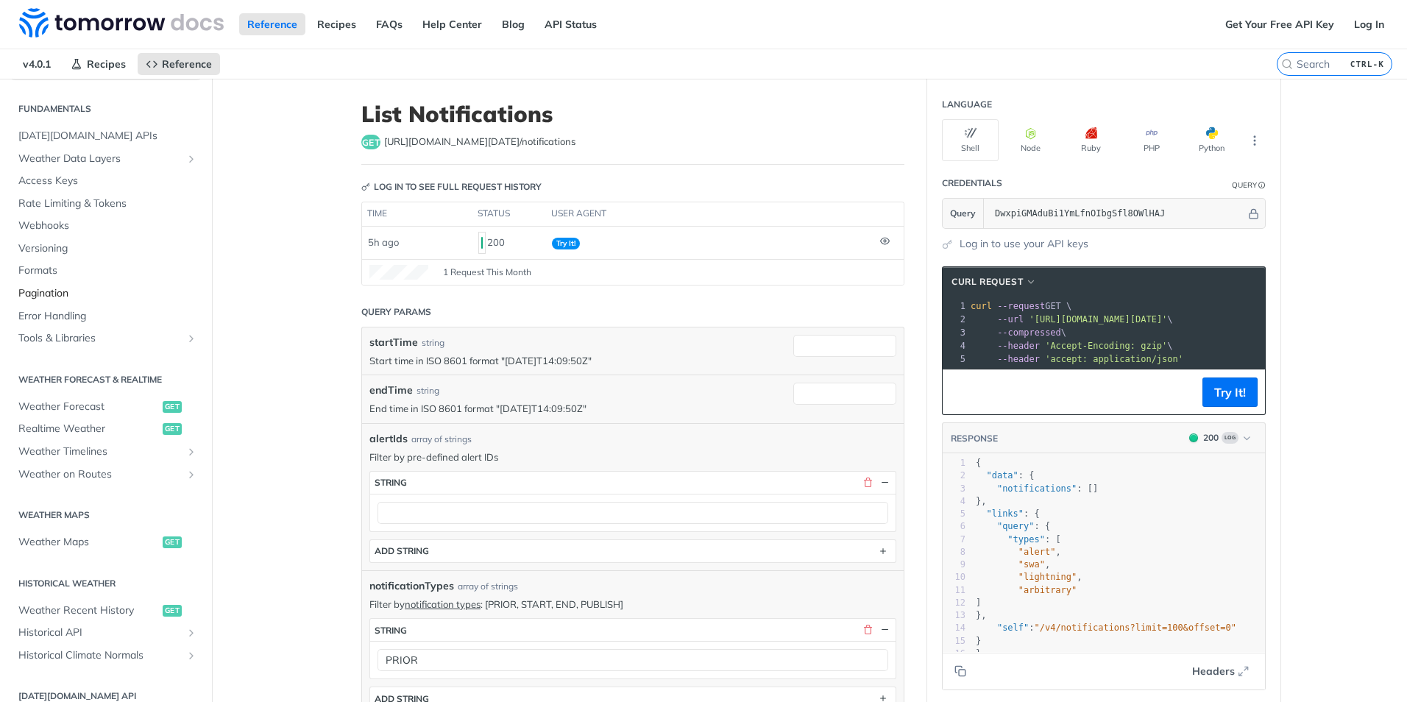
scroll to position [147, 0]
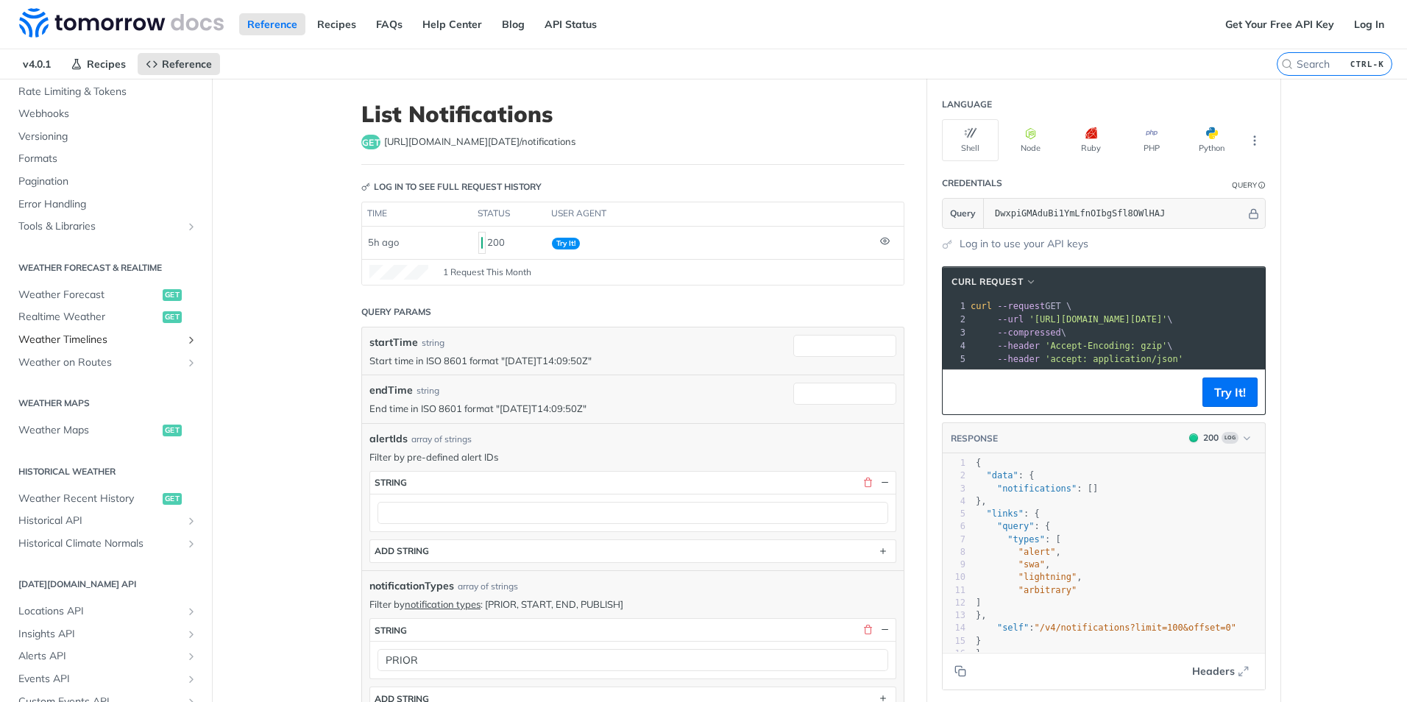
click at [185, 342] on icon "Show subpages for Weather Timelines" at bounding box center [191, 340] width 12 height 12
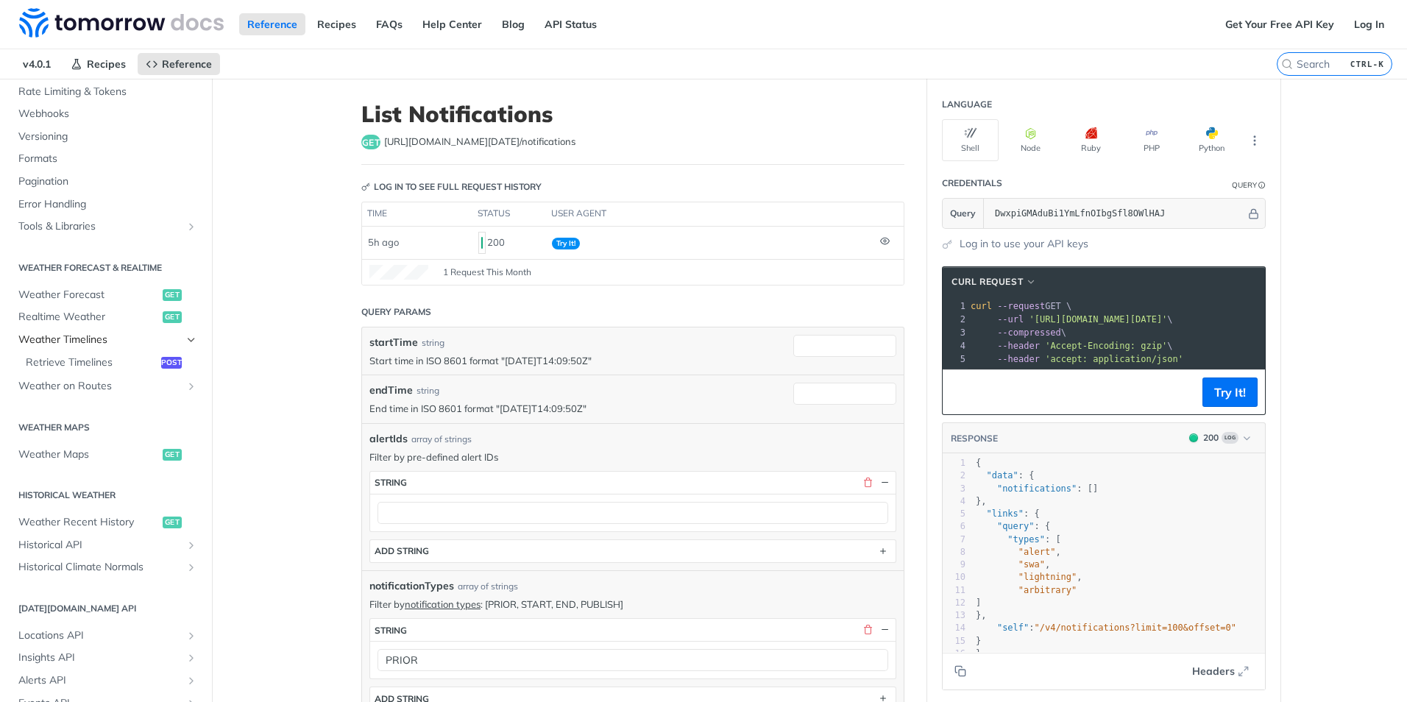
click at [185, 342] on icon "Hide subpages for Weather Timelines" at bounding box center [191, 340] width 12 height 12
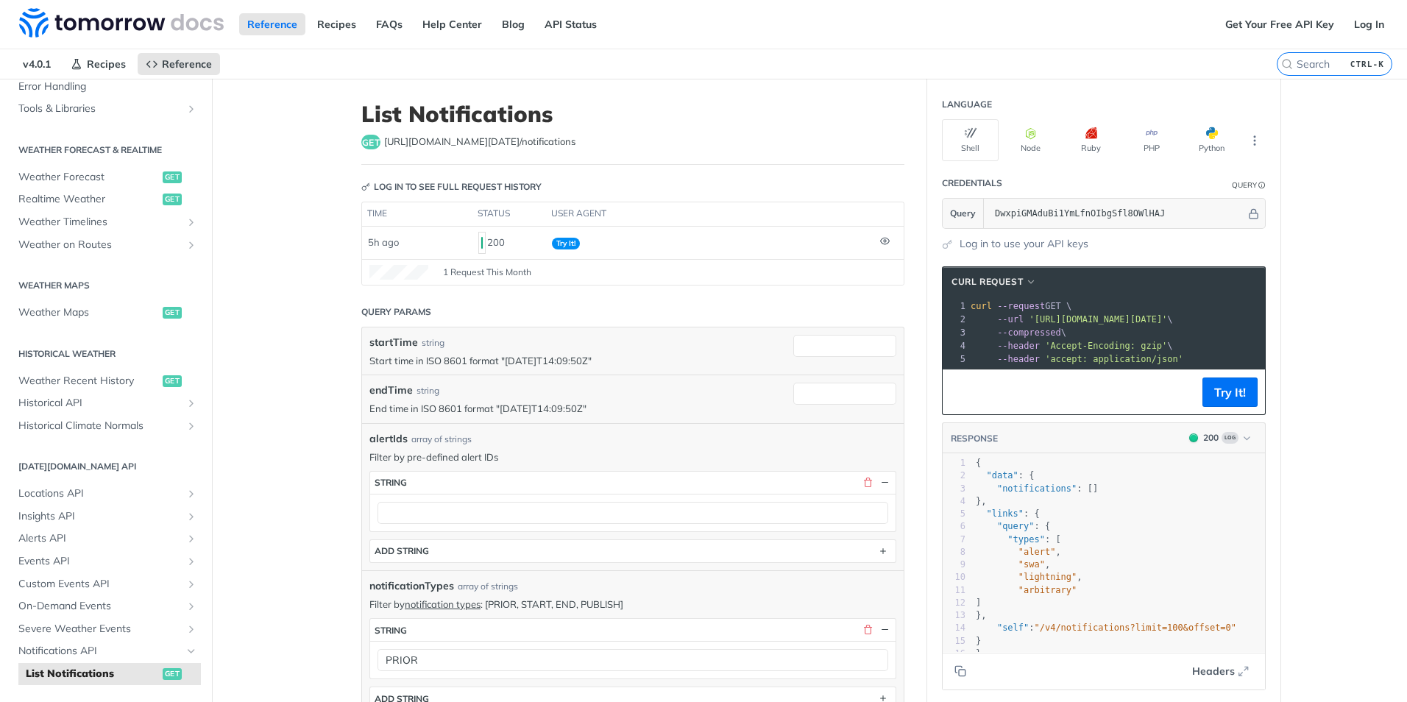
scroll to position [294, 0]
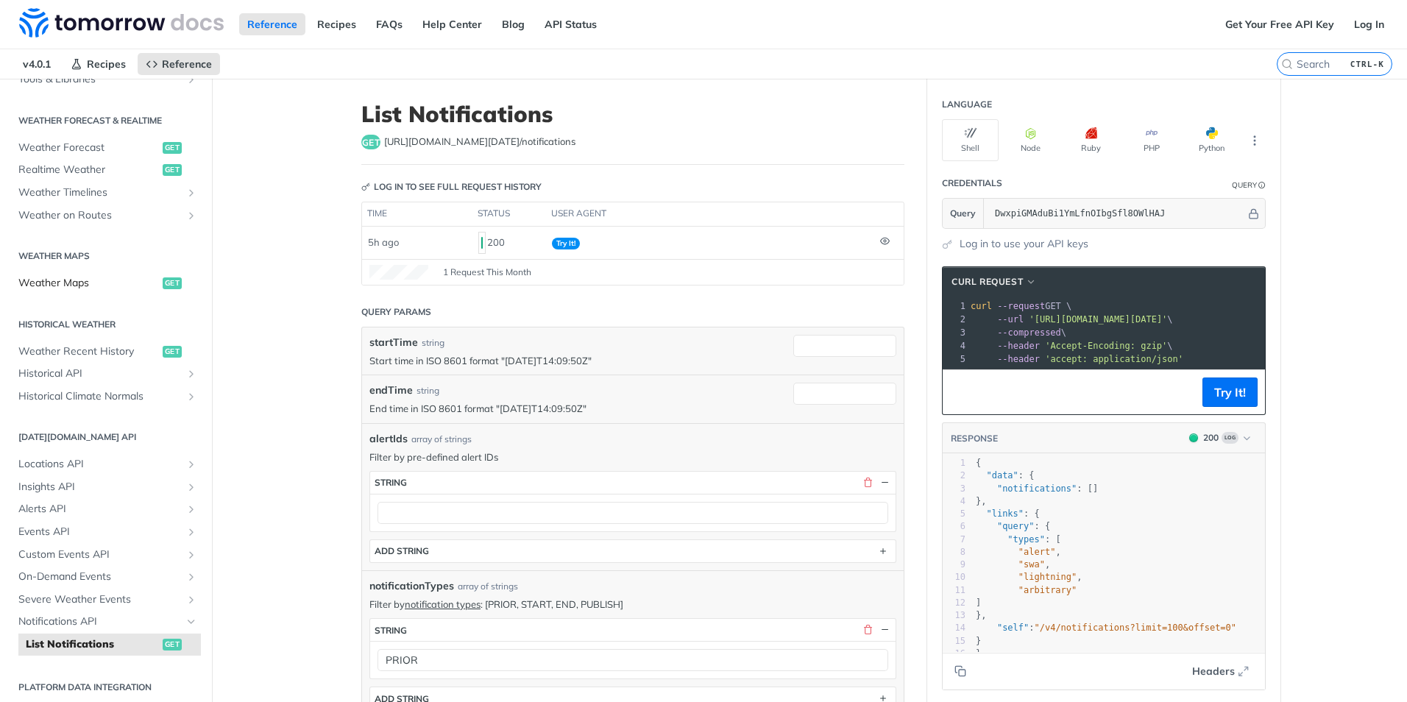
click at [61, 290] on span "Weather Maps" at bounding box center [88, 283] width 141 height 15
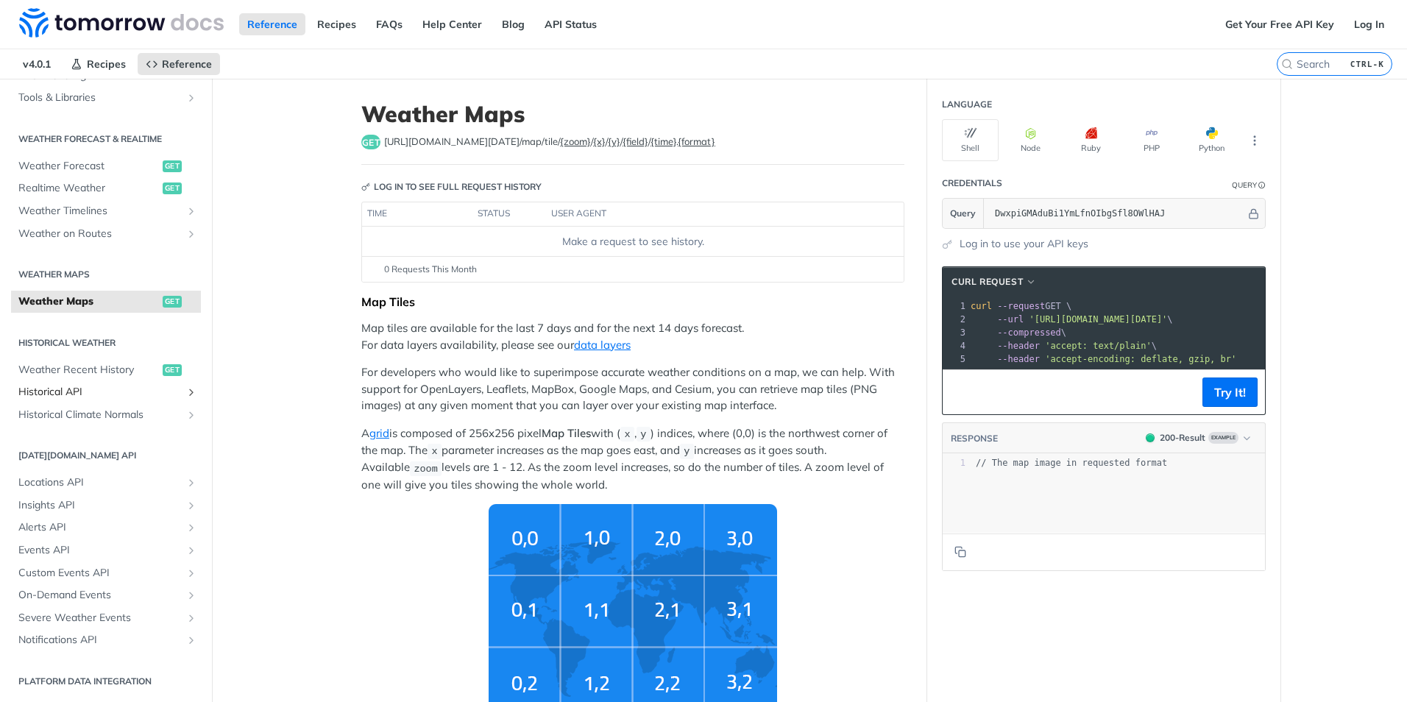
click at [73, 391] on span "Historical API" at bounding box center [99, 392] width 163 height 15
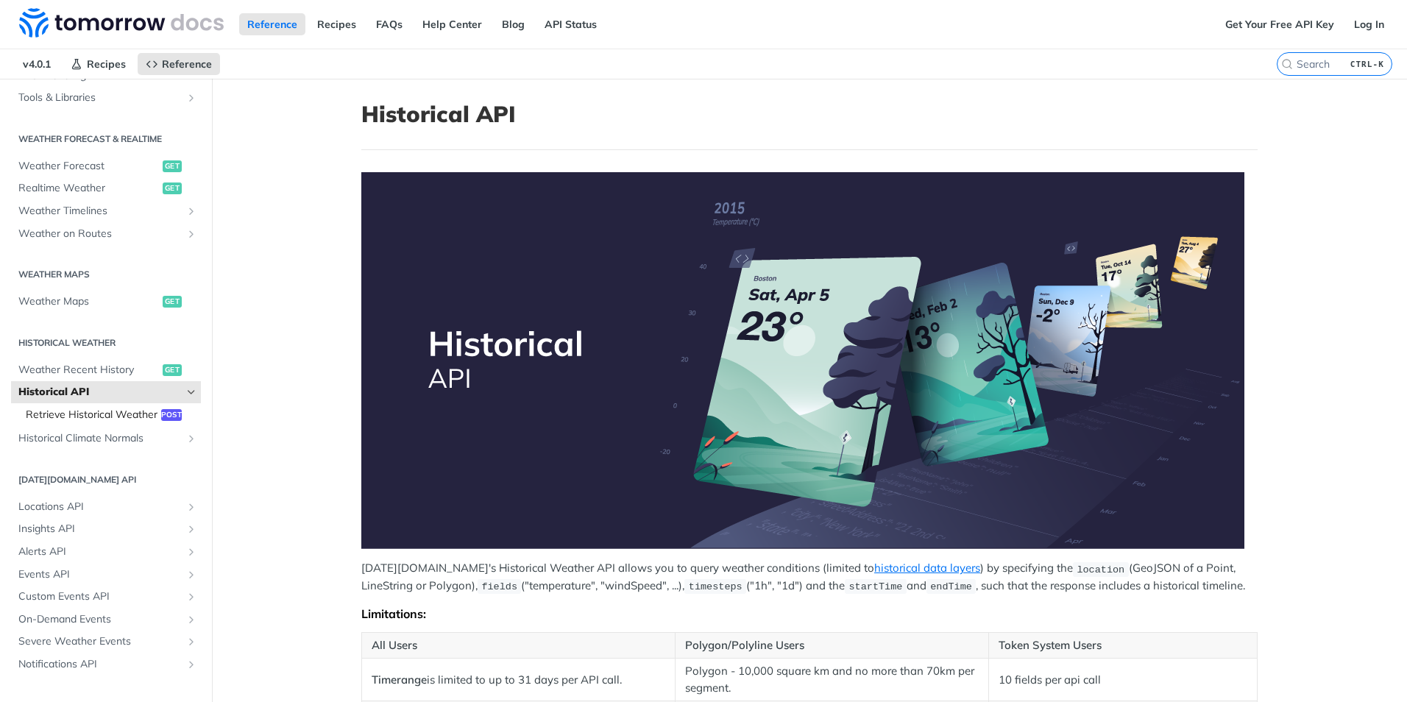
click at [49, 422] on span "Retrieve Historical Weather" at bounding box center [92, 415] width 132 height 15
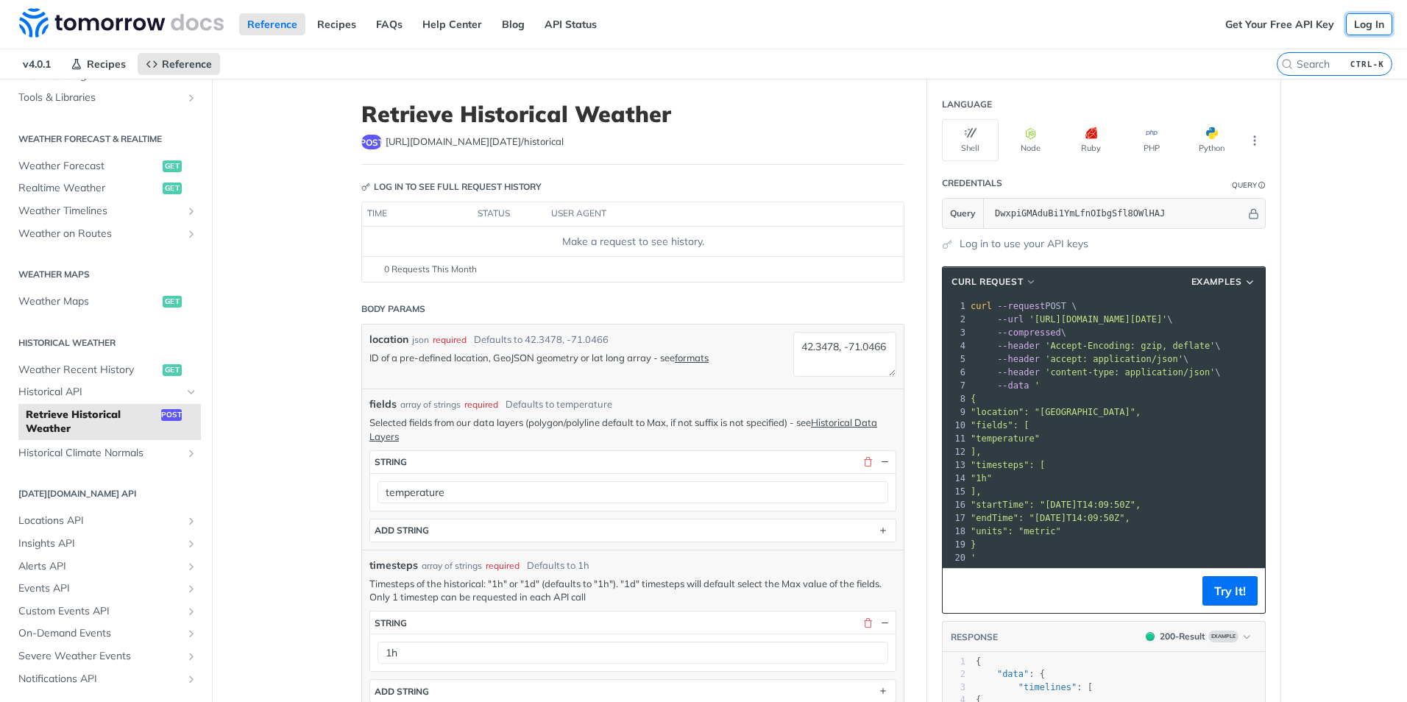
click at [1364, 26] on link "Log In" at bounding box center [1369, 24] width 46 height 22
